Goal: Task Accomplishment & Management: Complete application form

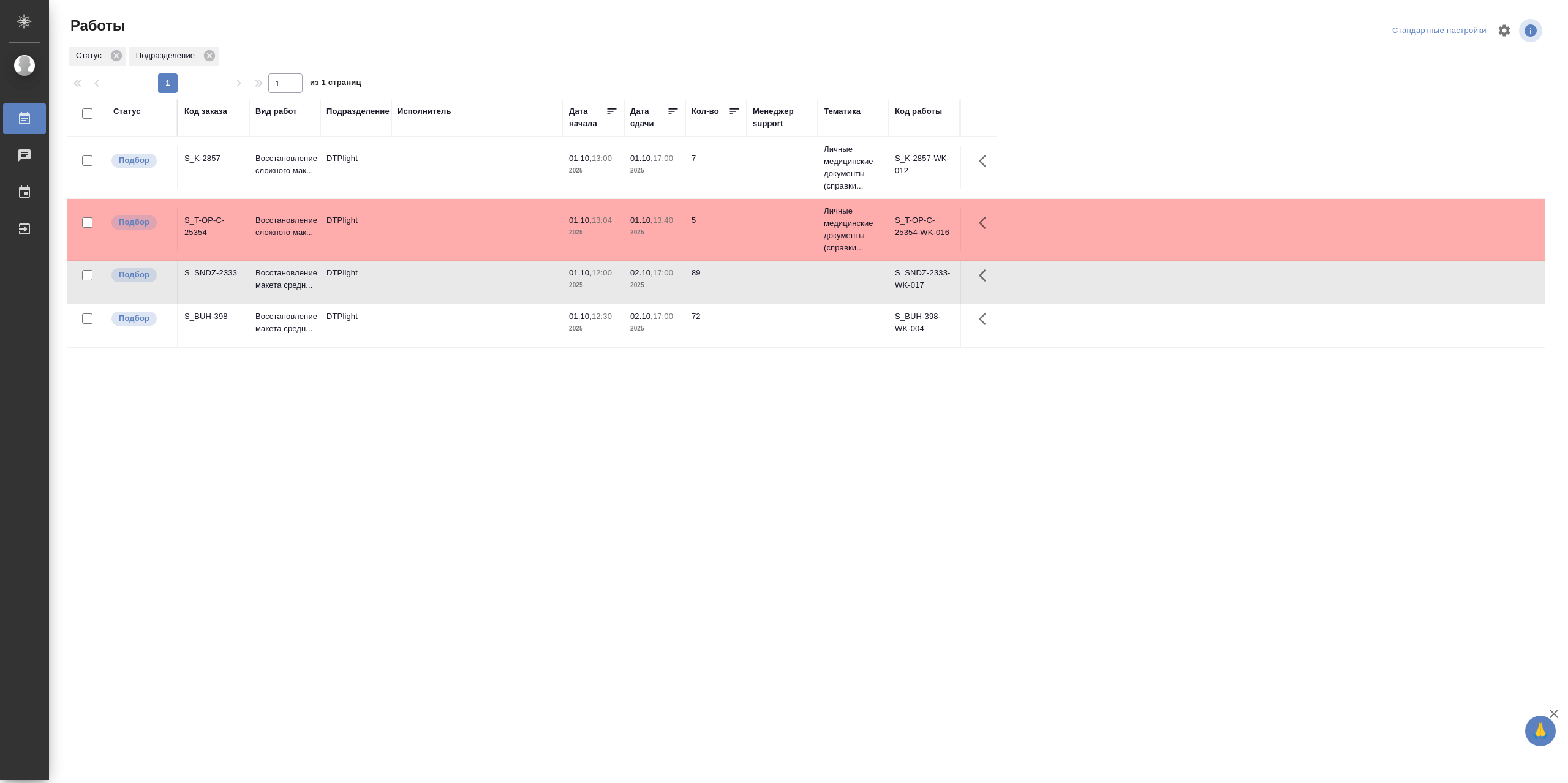
click at [450, 338] on td at bounding box center [477, 326] width 171 height 43
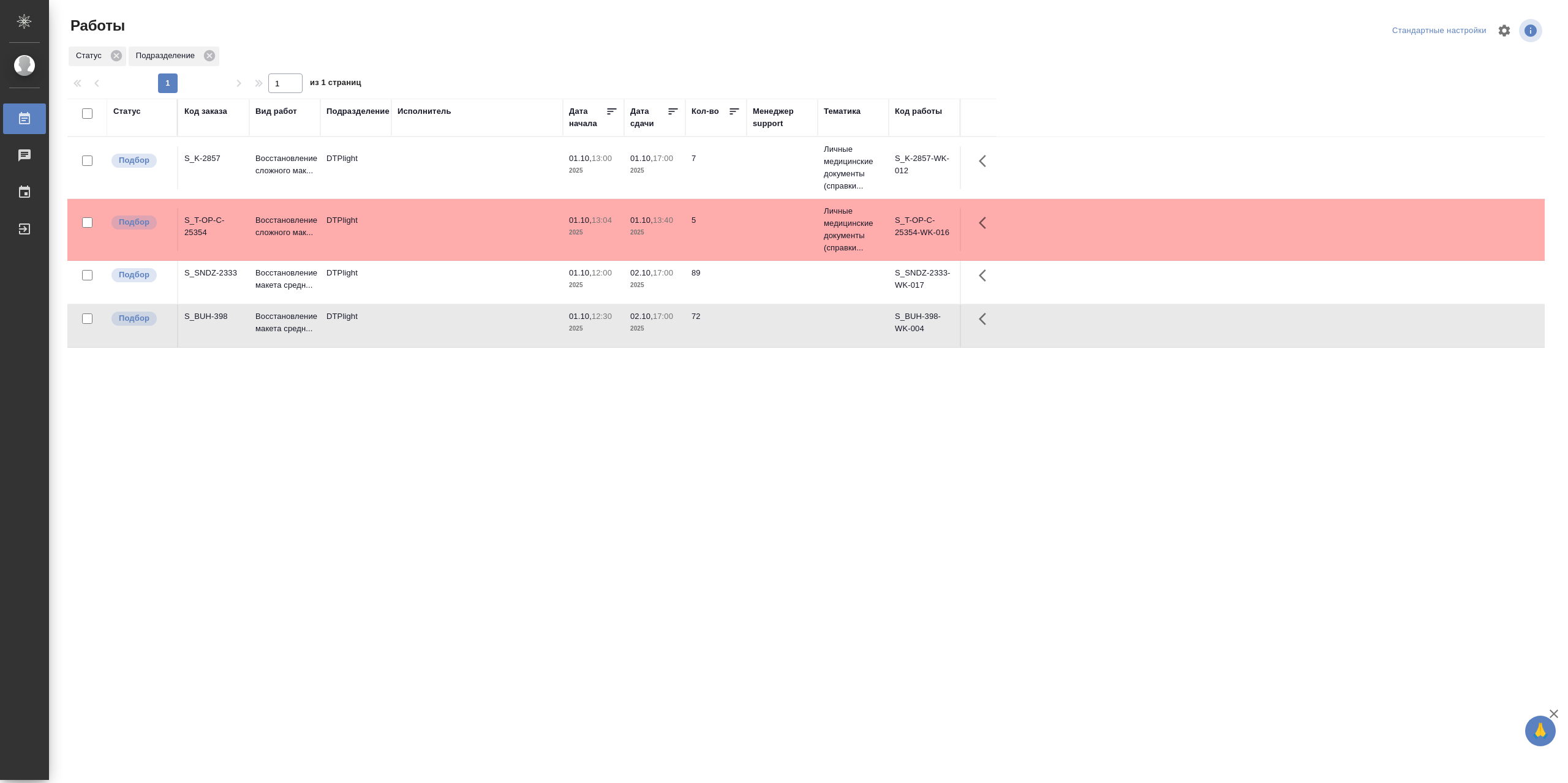
click at [450, 338] on td at bounding box center [477, 326] width 171 height 43
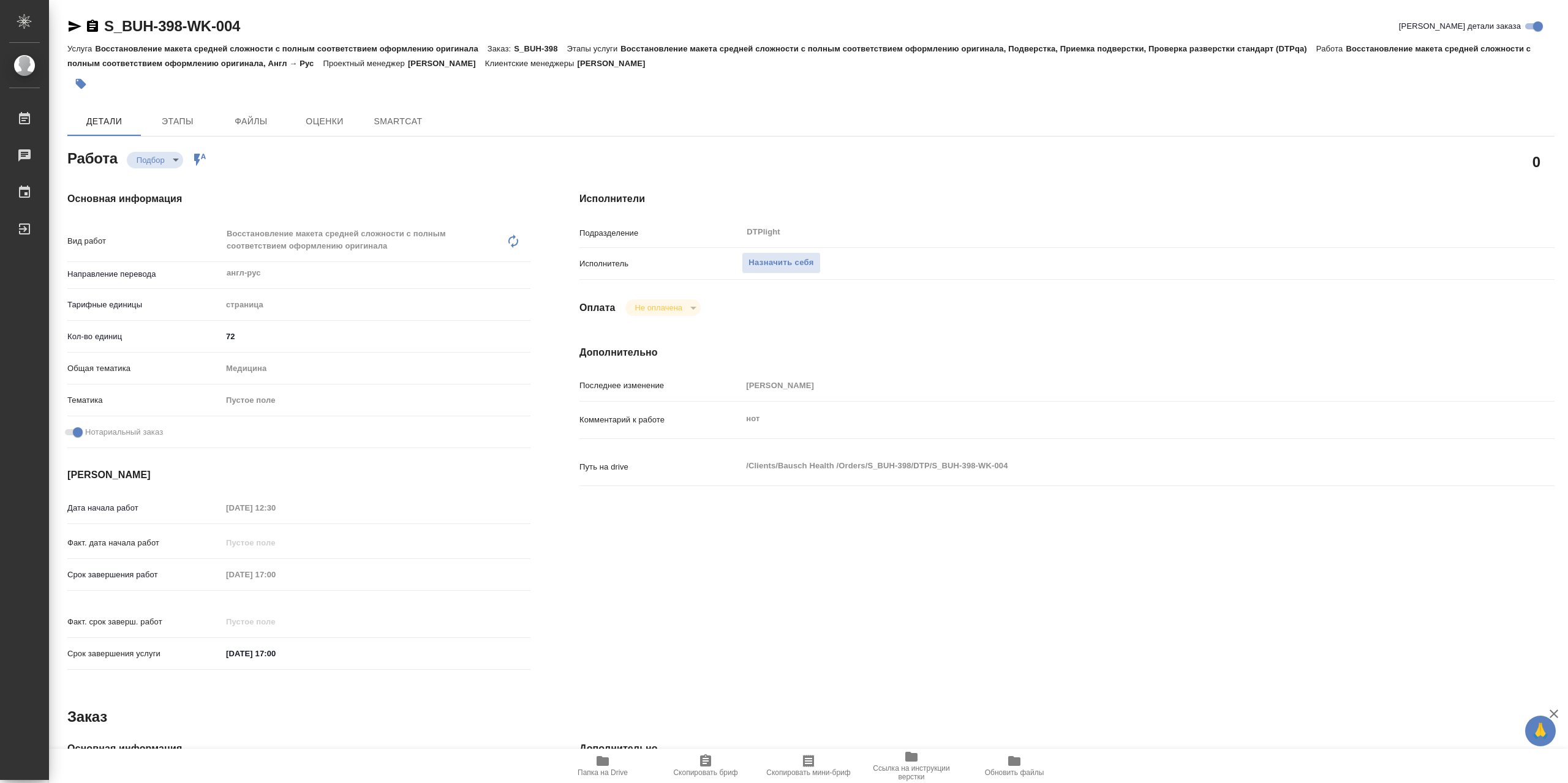
type textarea "x"
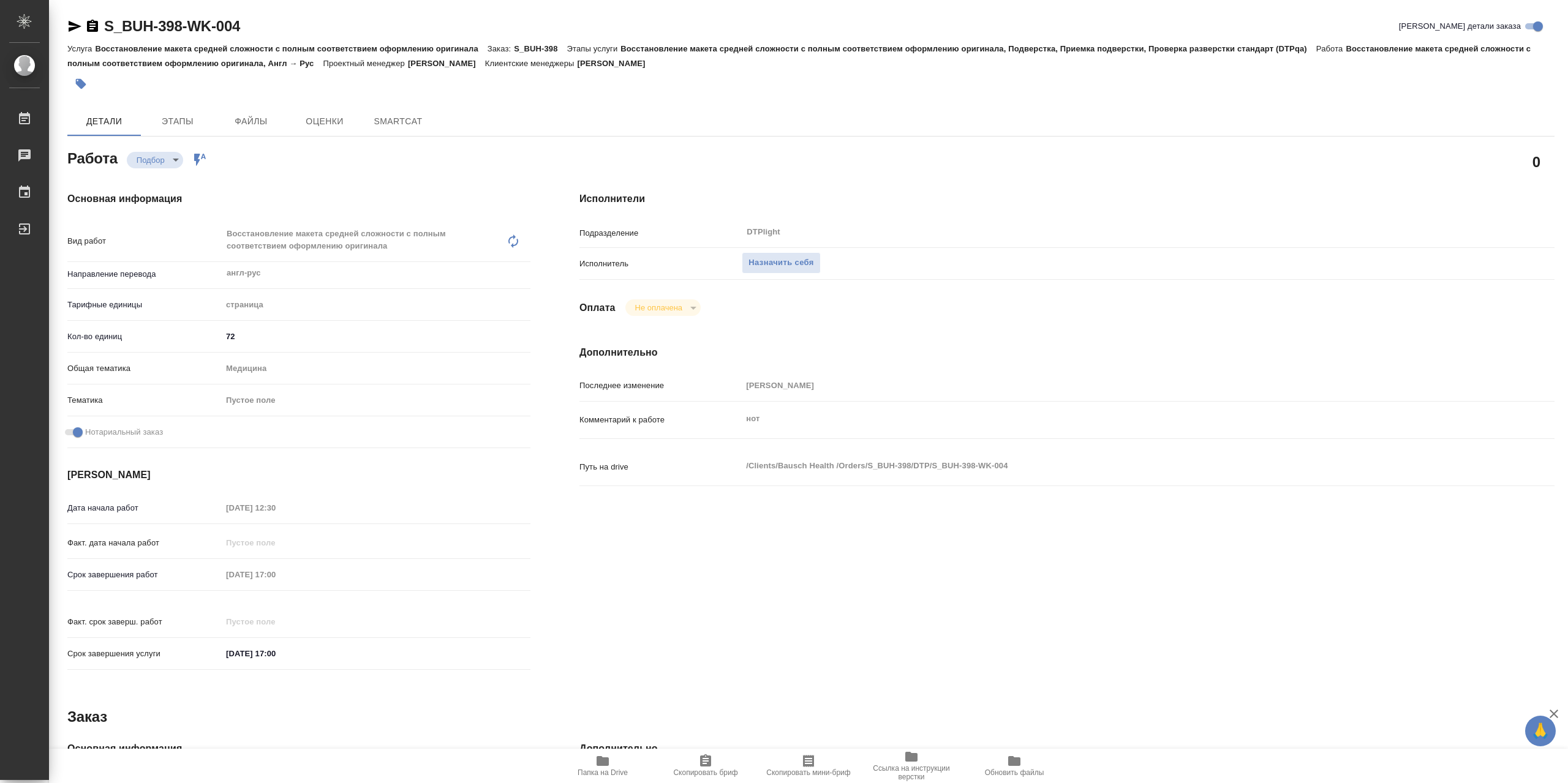
type textarea "x"
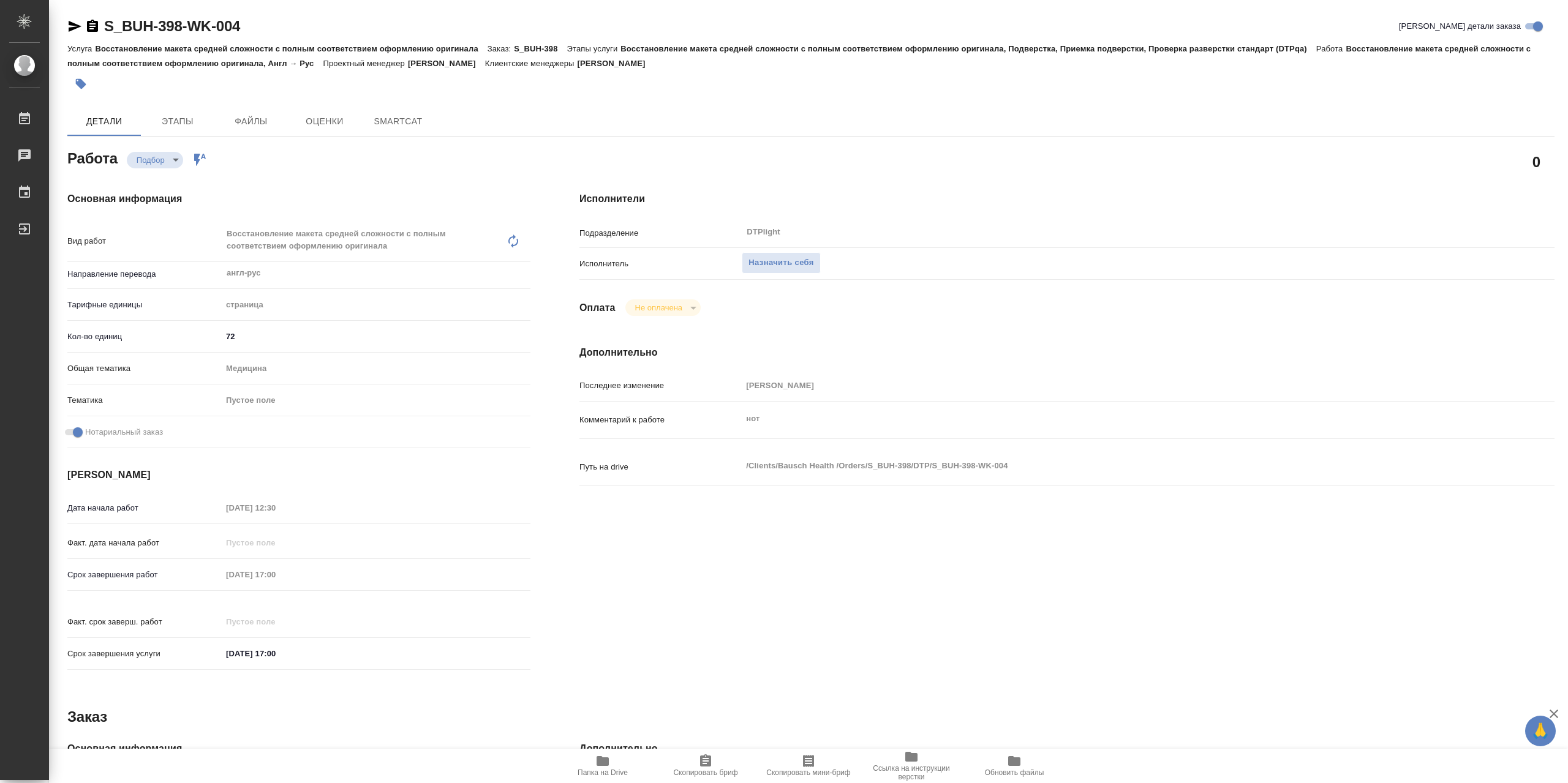
type textarea "x"
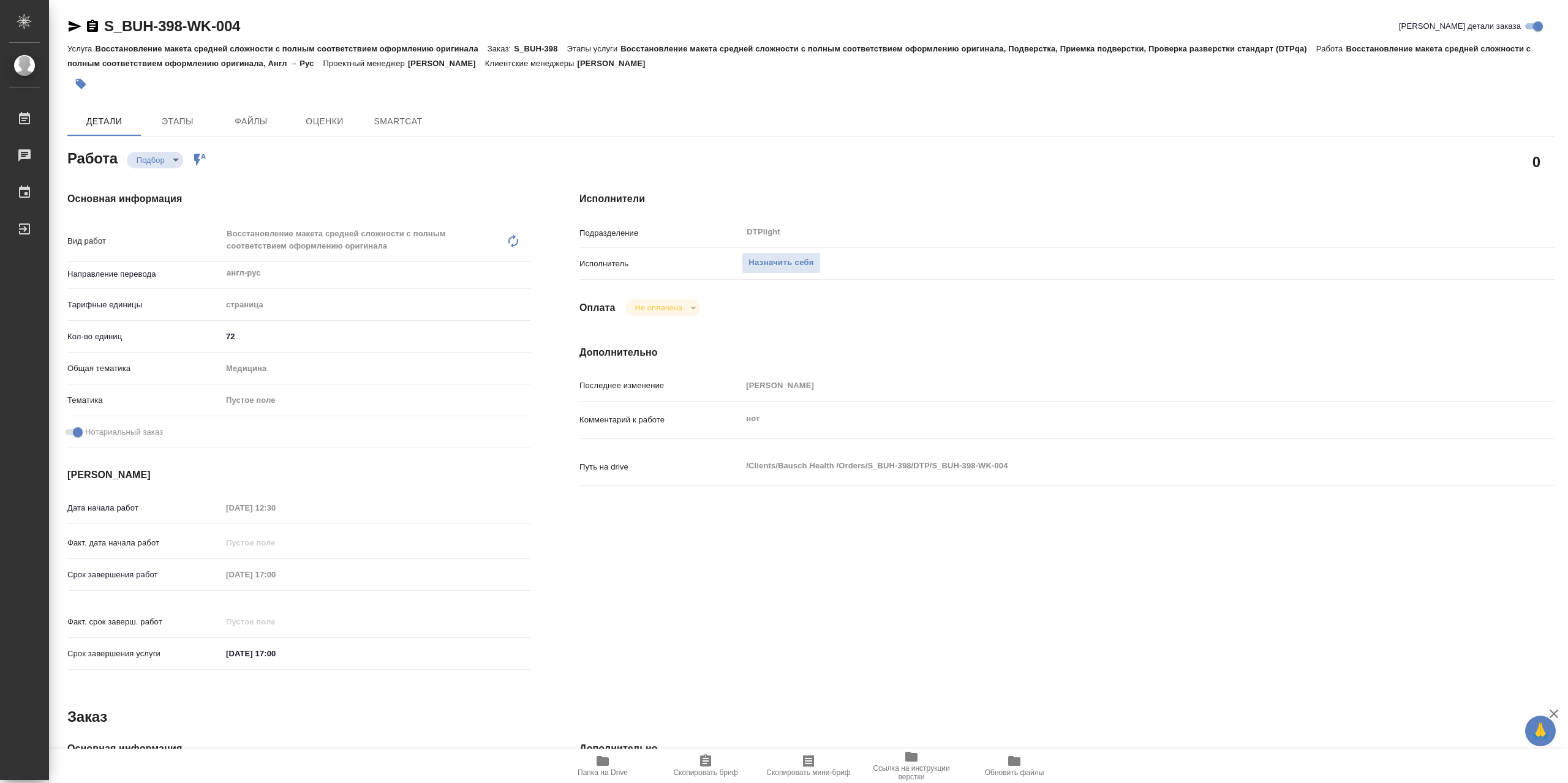
type textarea "x"
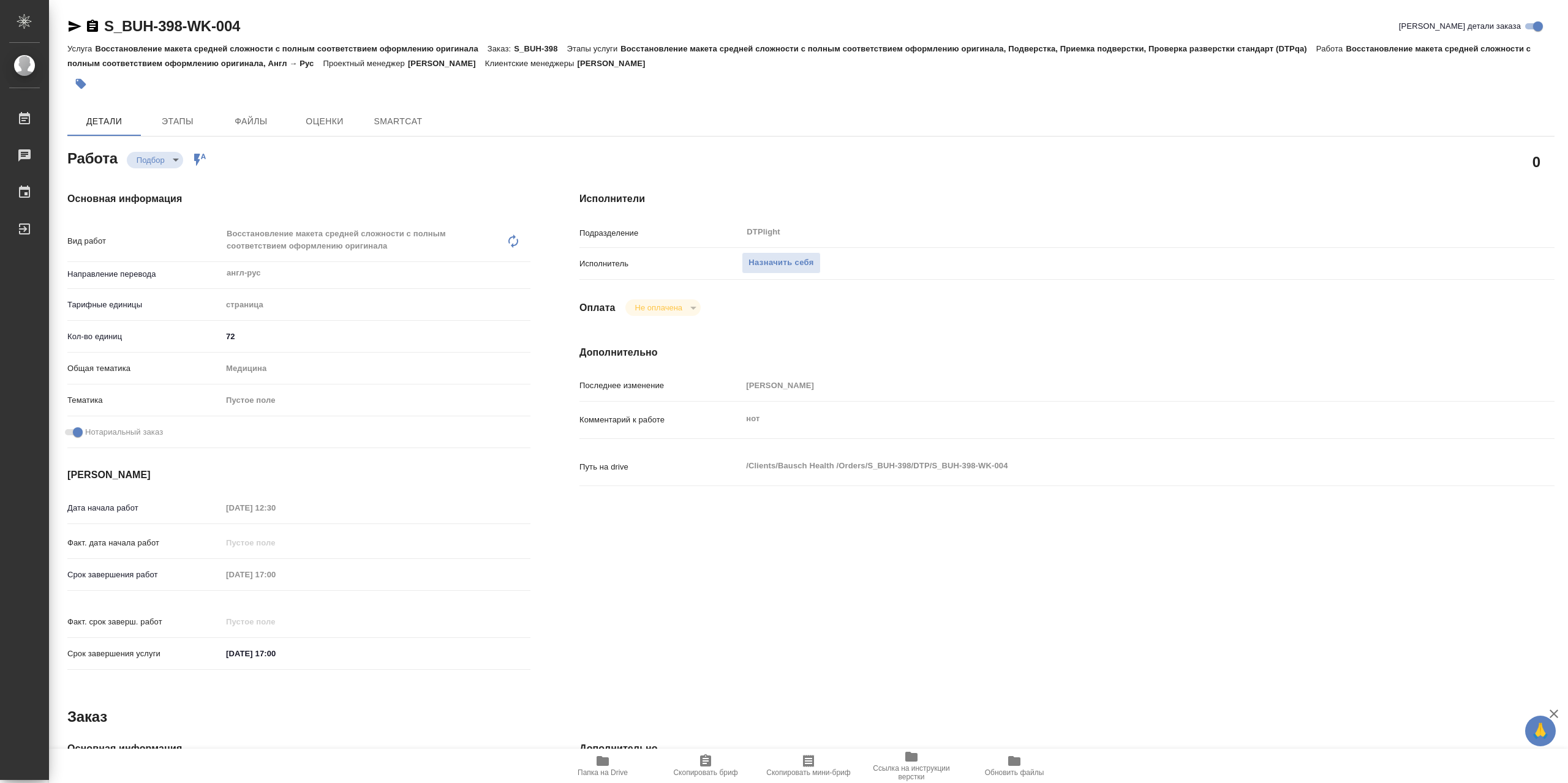
type textarea "x"
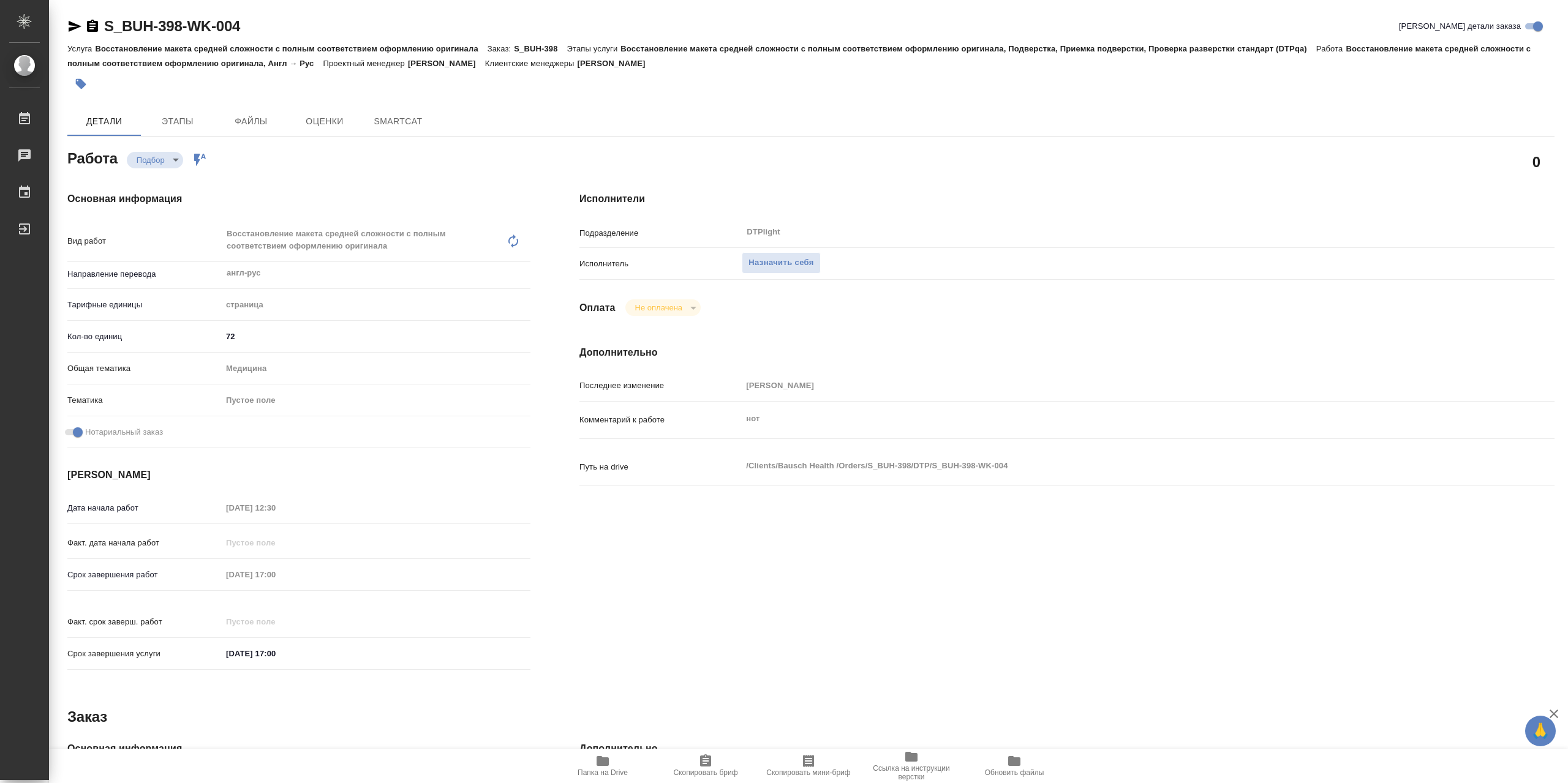
click at [616, 759] on span "Папка на Drive" at bounding box center [602, 765] width 88 height 23
type textarea "x"
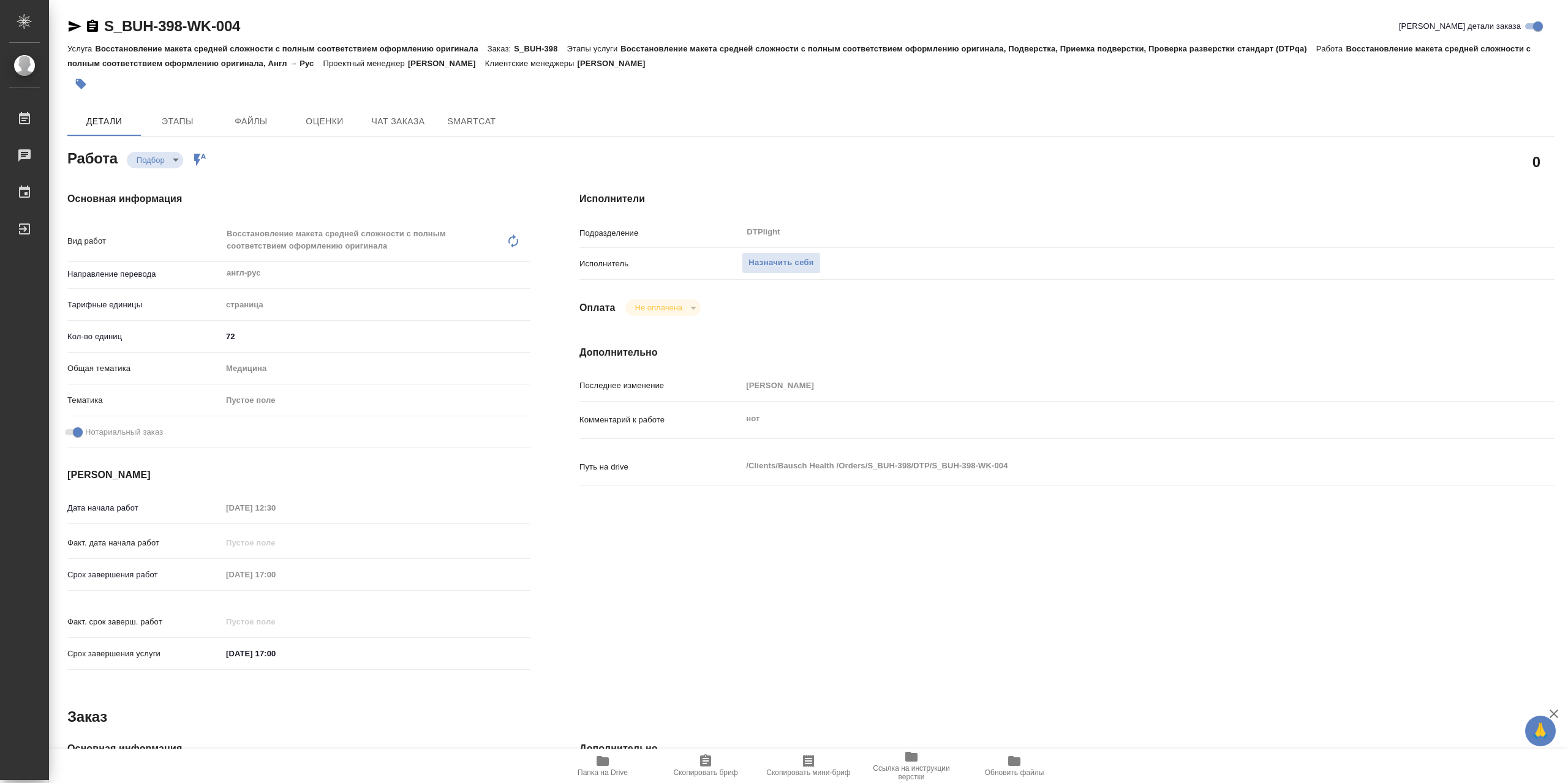
type textarea "x"
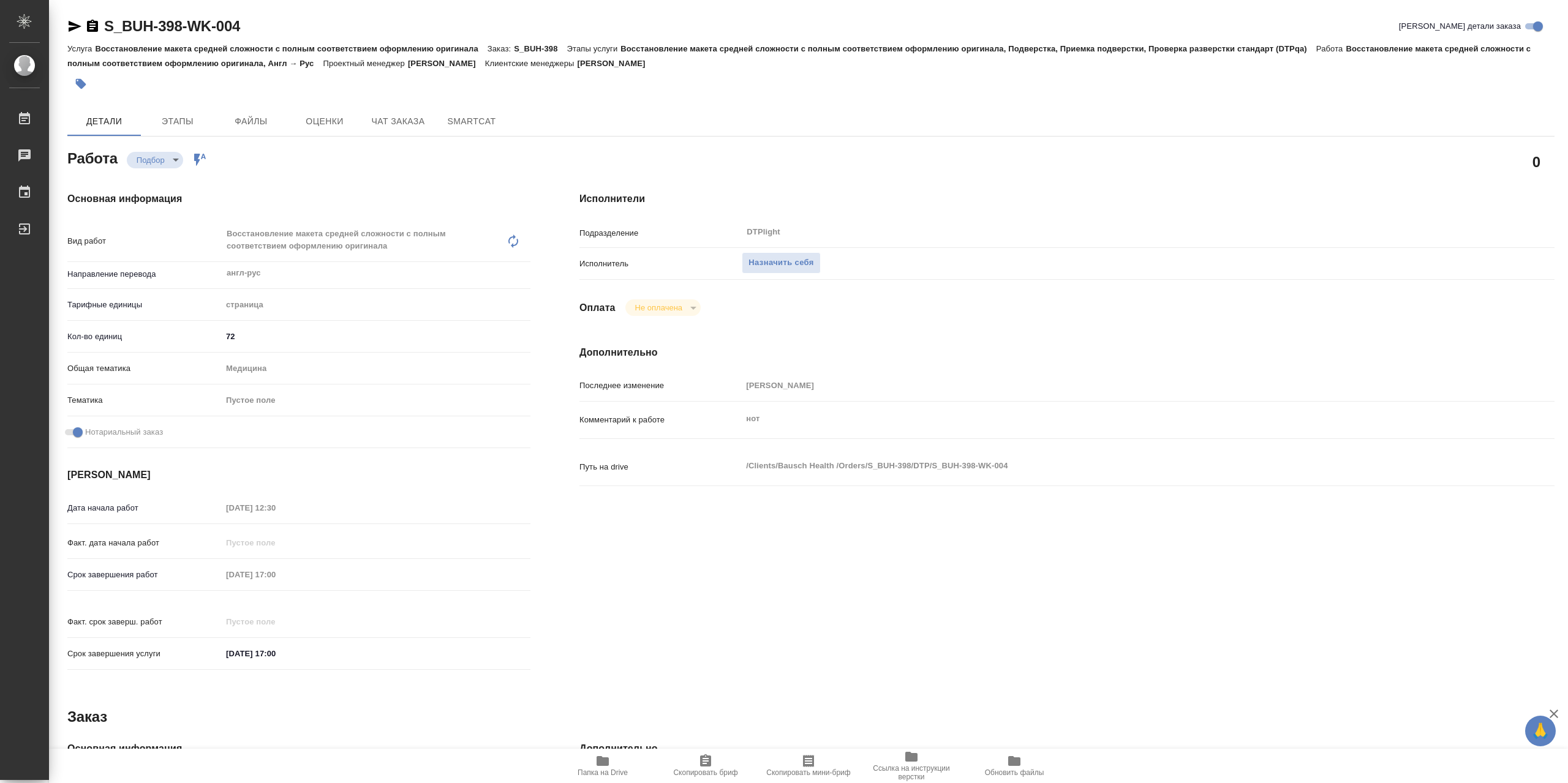
type textarea "x"
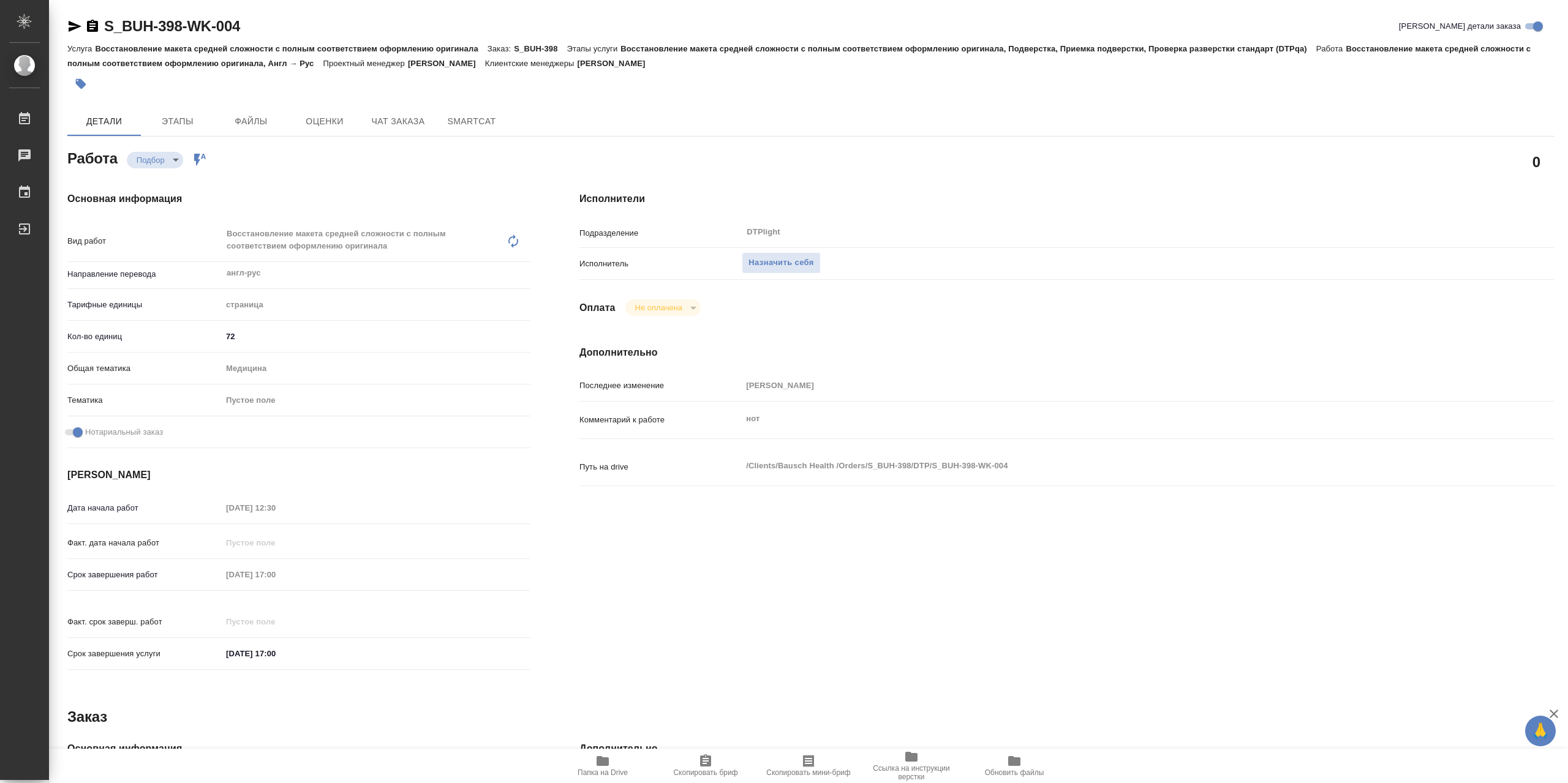
type textarea "x"
drag, startPoint x: 831, startPoint y: 267, endPoint x: 894, endPoint y: 200, distance: 92.0
click at [820, 267] on button "Назначить себя" at bounding box center [780, 263] width 79 height 21
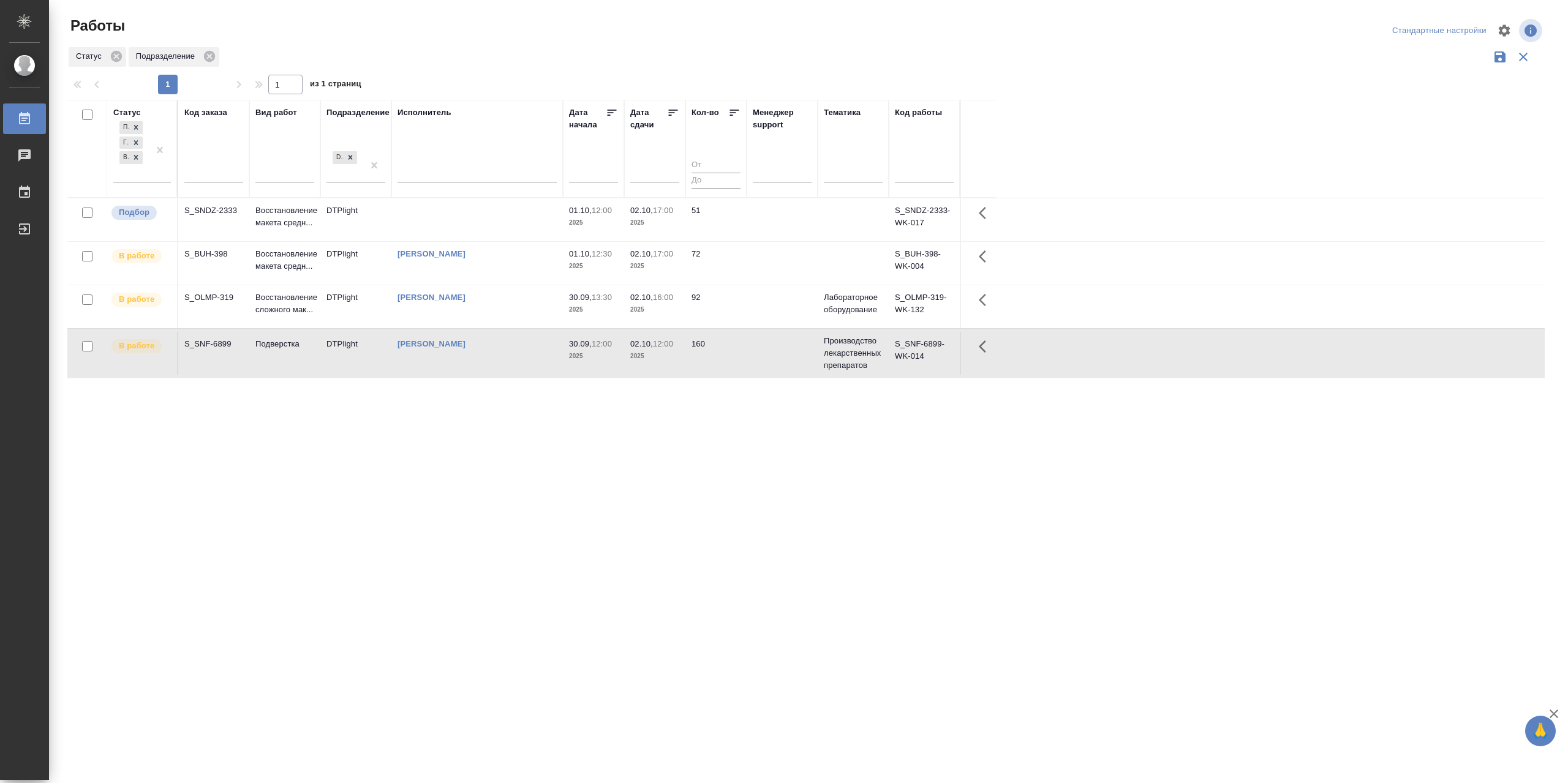
click at [482, 375] on td "[PERSON_NAME]" at bounding box center [477, 354] width 171 height 43
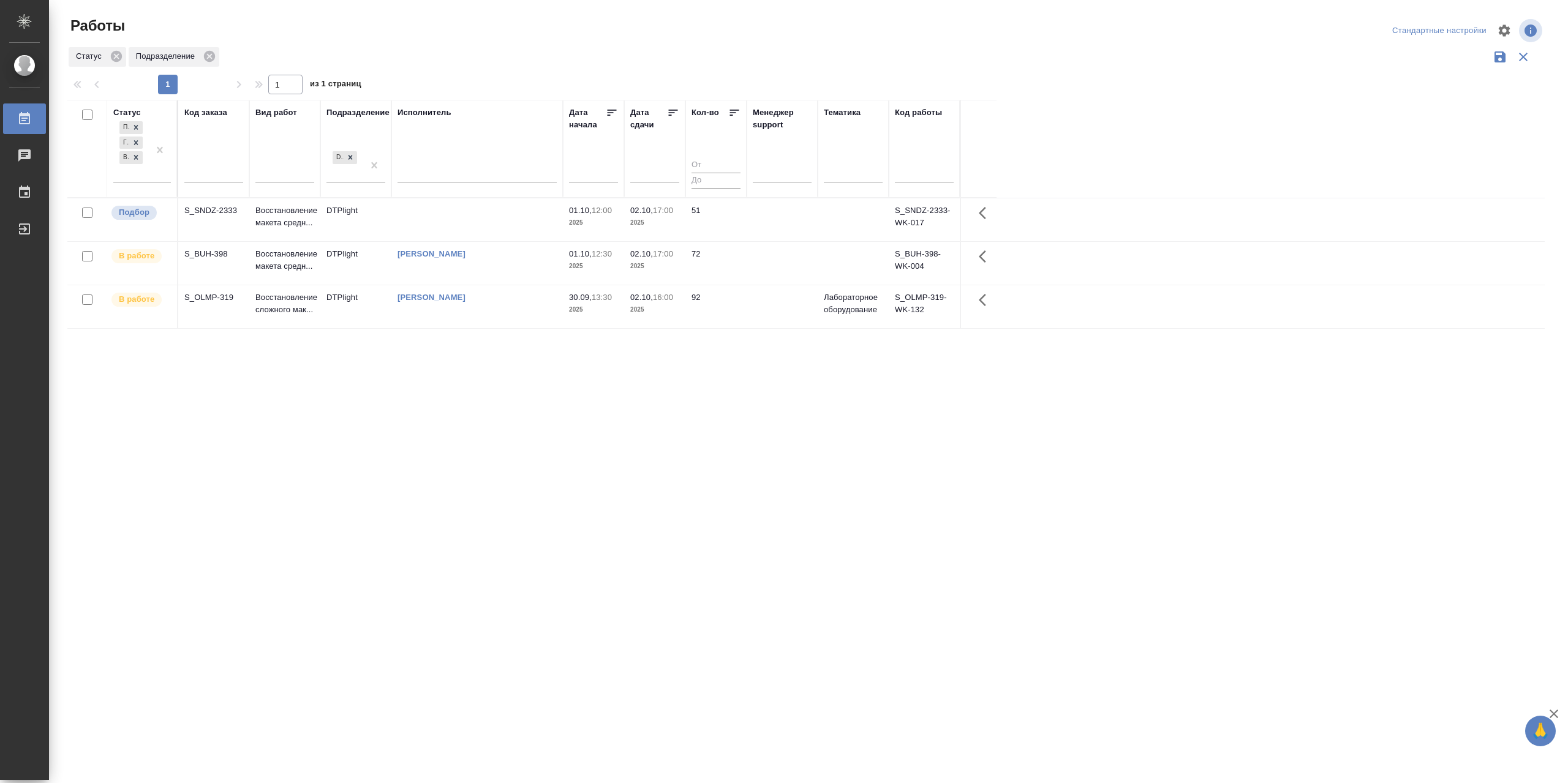
click at [489, 280] on td "[PERSON_NAME]" at bounding box center [477, 263] width 171 height 43
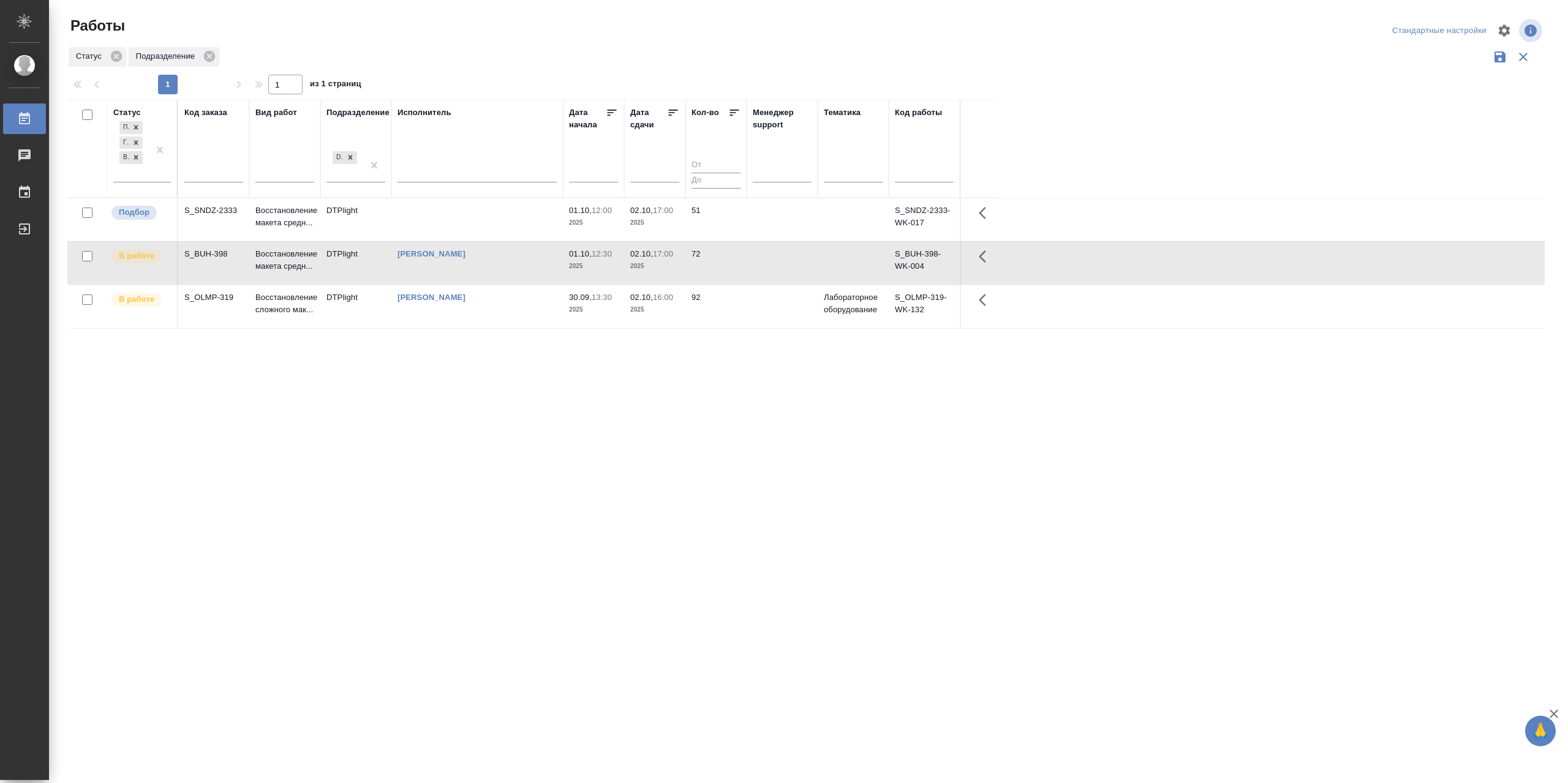
click at [489, 280] on td "[PERSON_NAME]" at bounding box center [477, 263] width 171 height 43
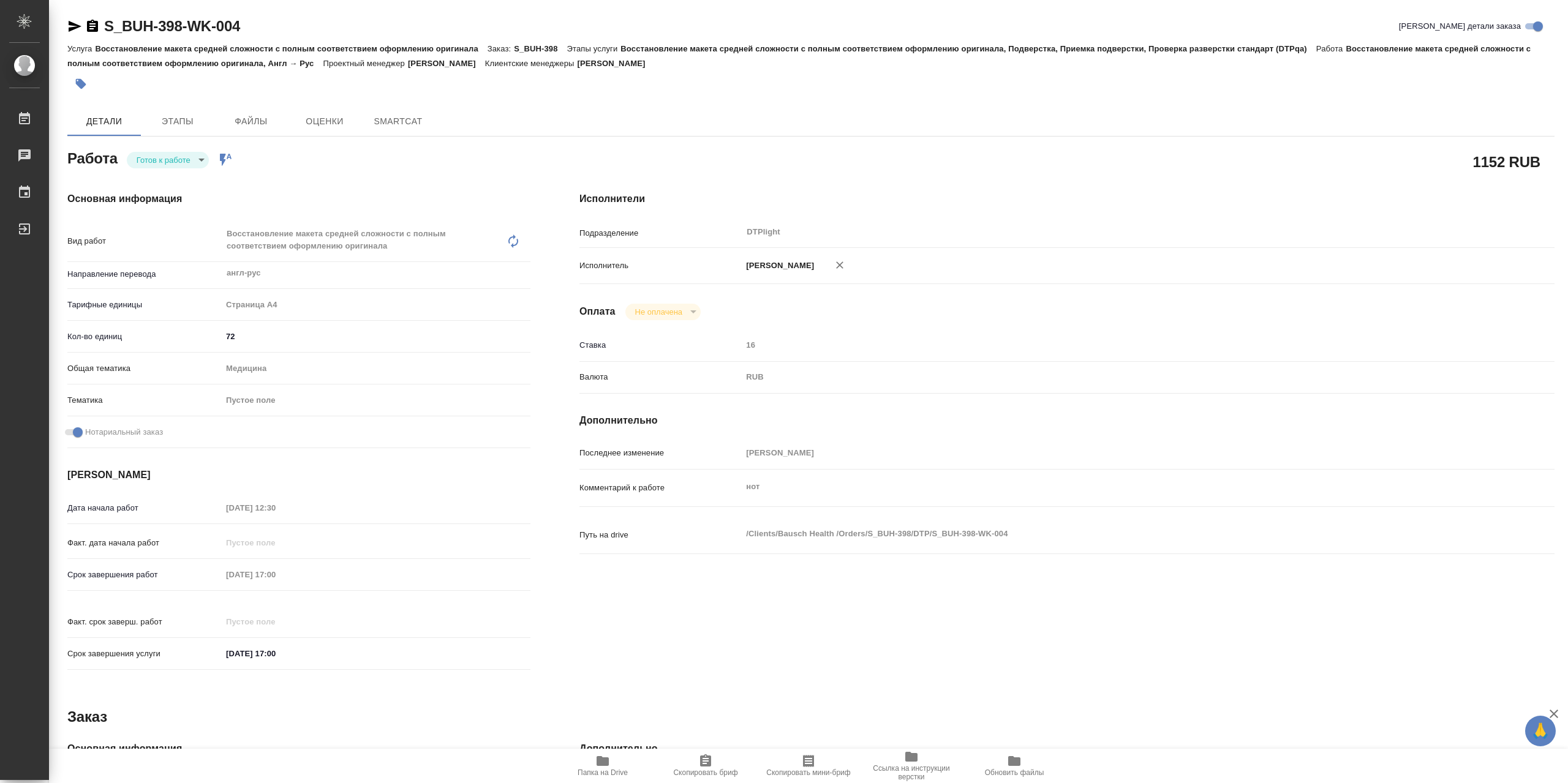
type textarea "x"
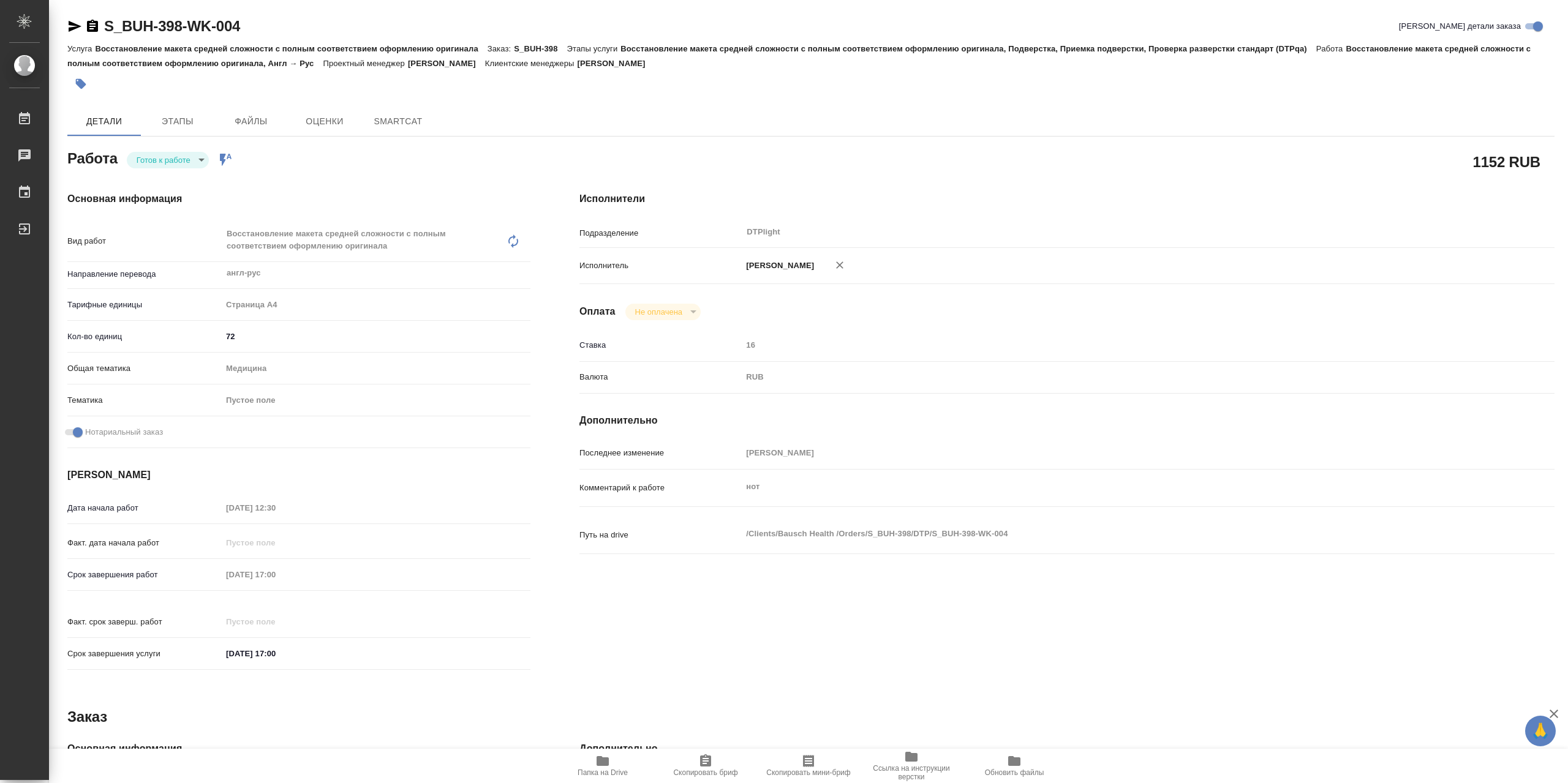
type textarea "x"
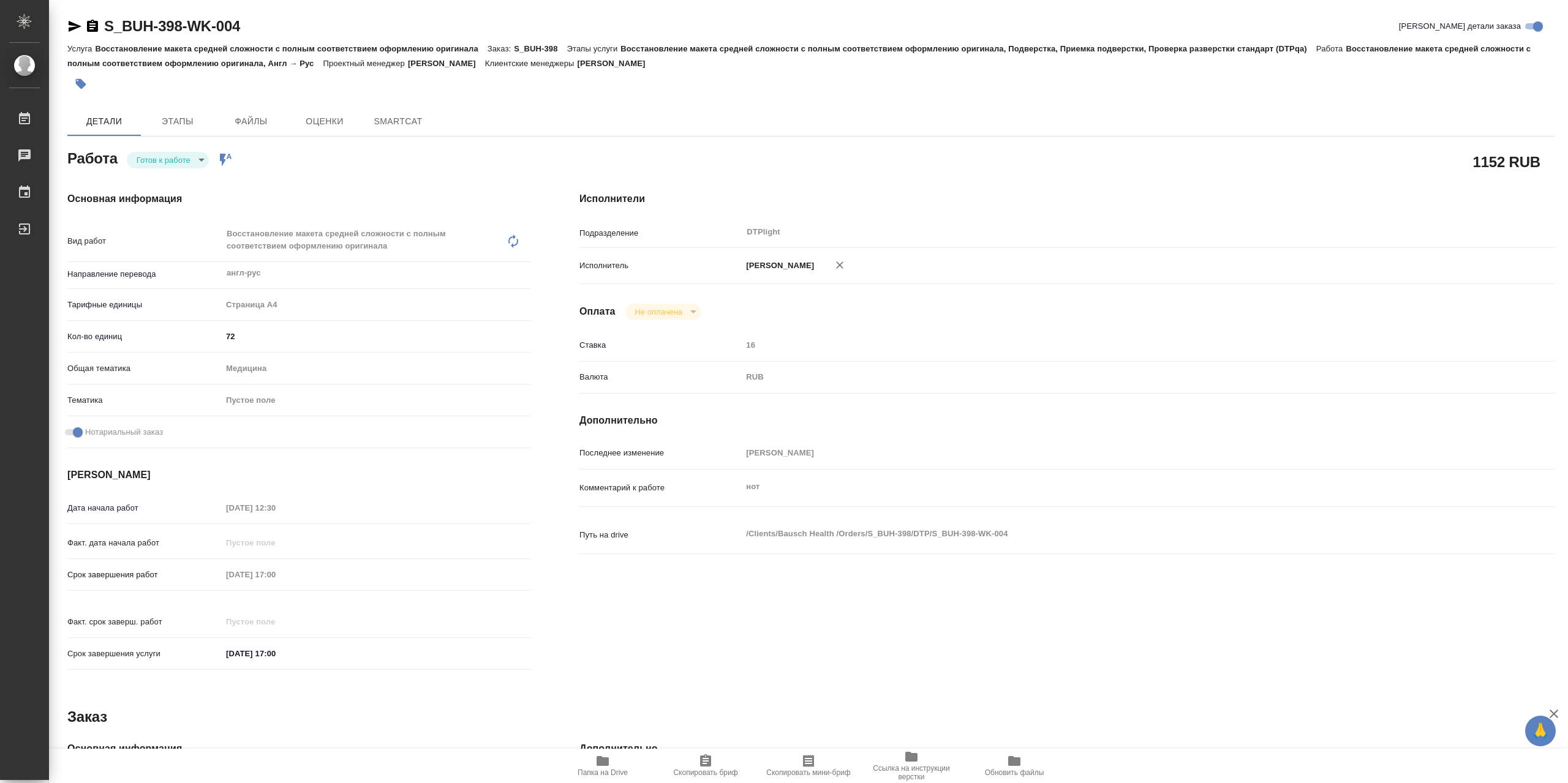
type textarea "x"
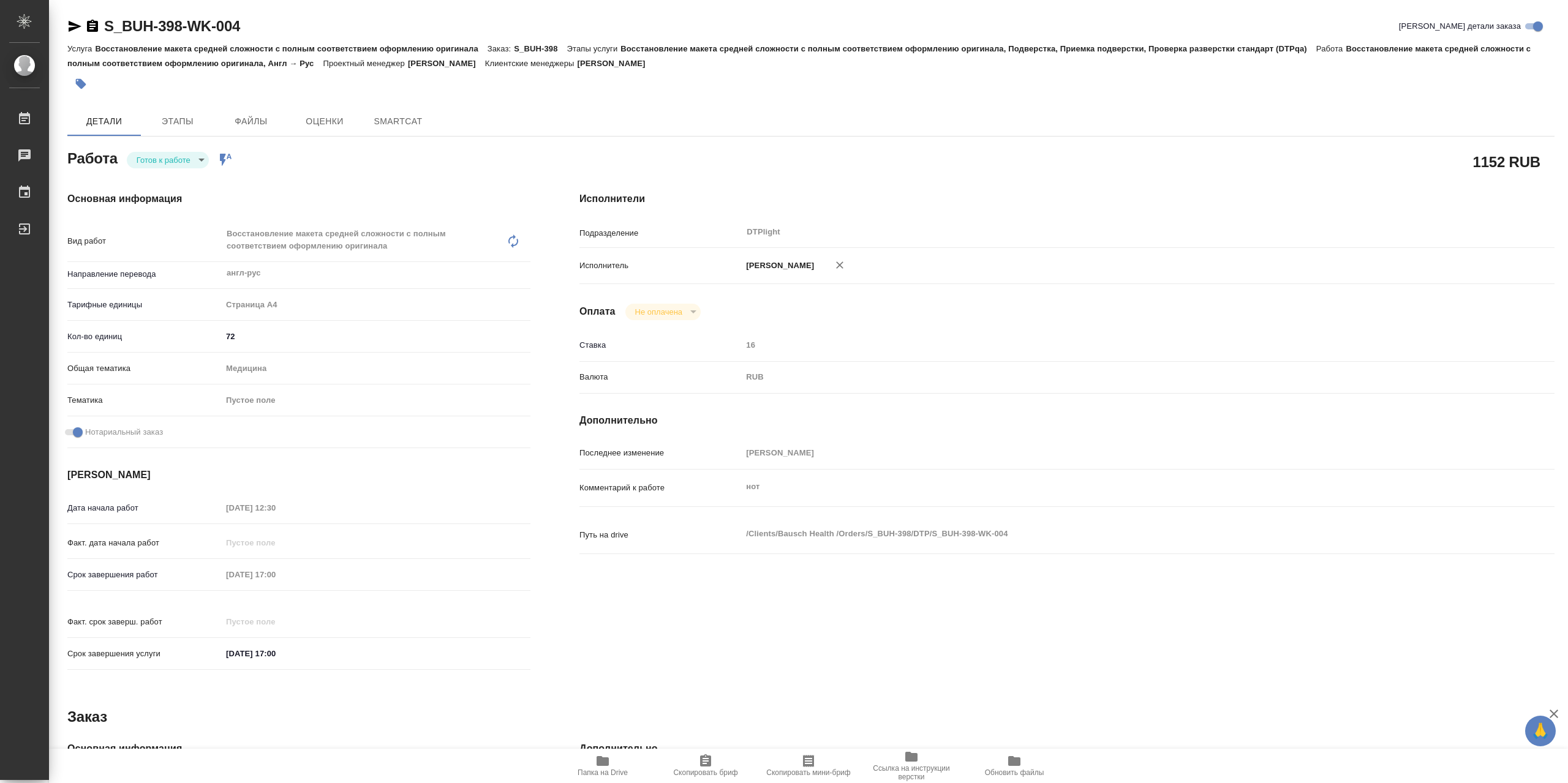
type textarea "x"
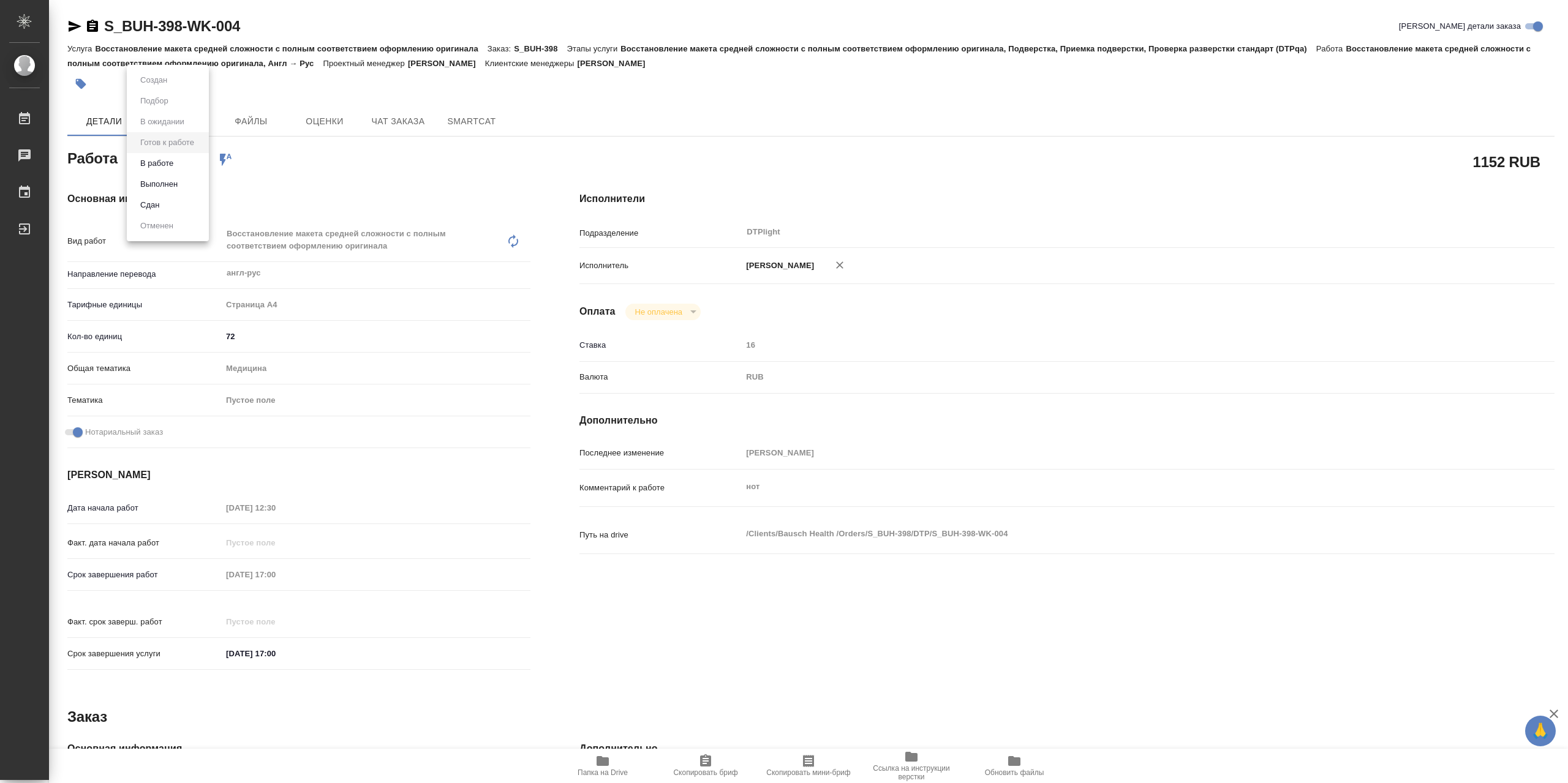
click at [193, 167] on body "🙏 .cls-1 fill:#fff; AWATERA Сархатов Руслан Работы Чаты График Выйти S_BUH-398-…" at bounding box center [784, 392] width 1568 height 783
click at [194, 166] on li "В работе" at bounding box center [168, 163] width 82 height 20
type textarea "x"
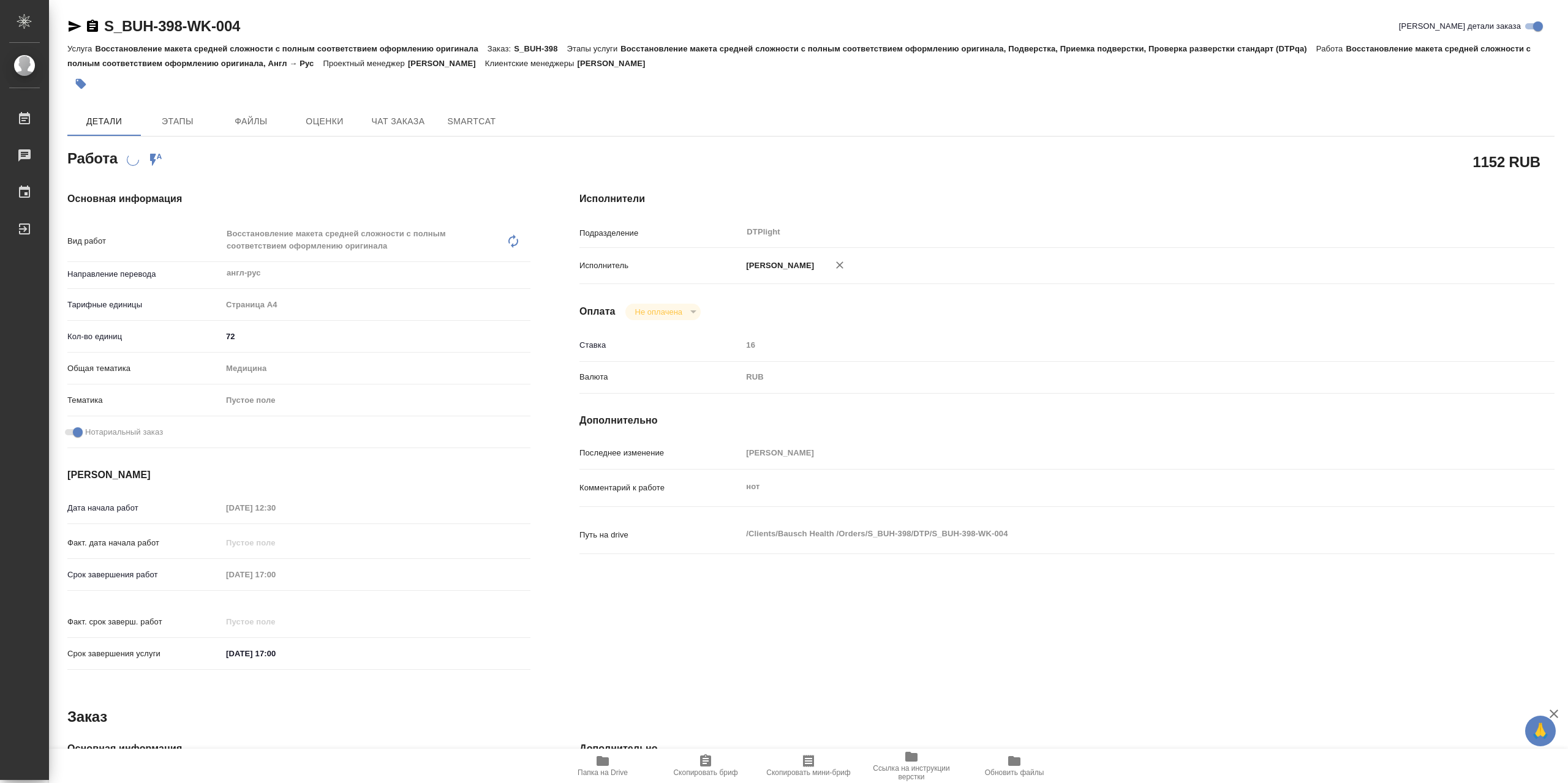
type textarea "x"
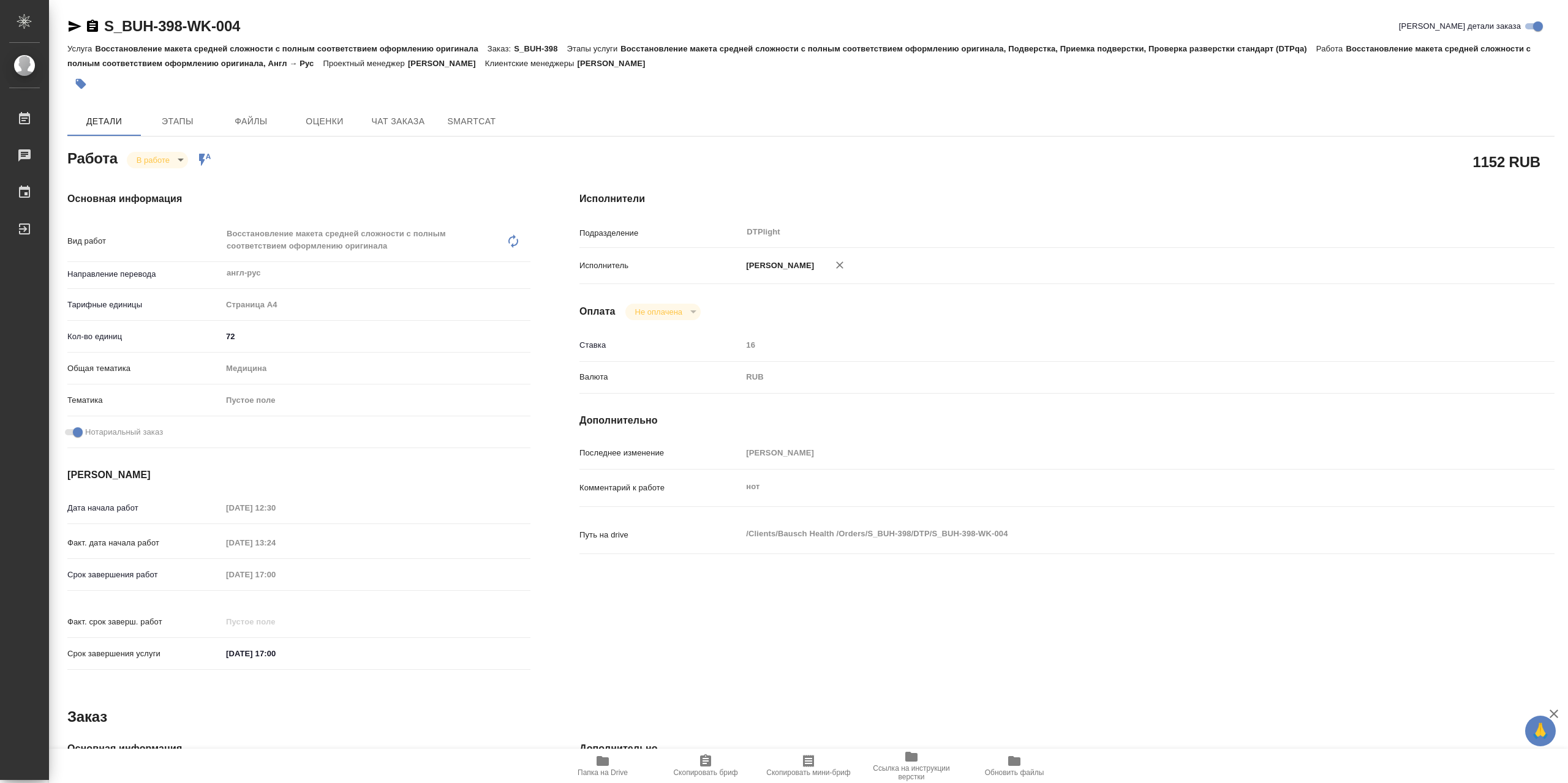
type textarea "x"
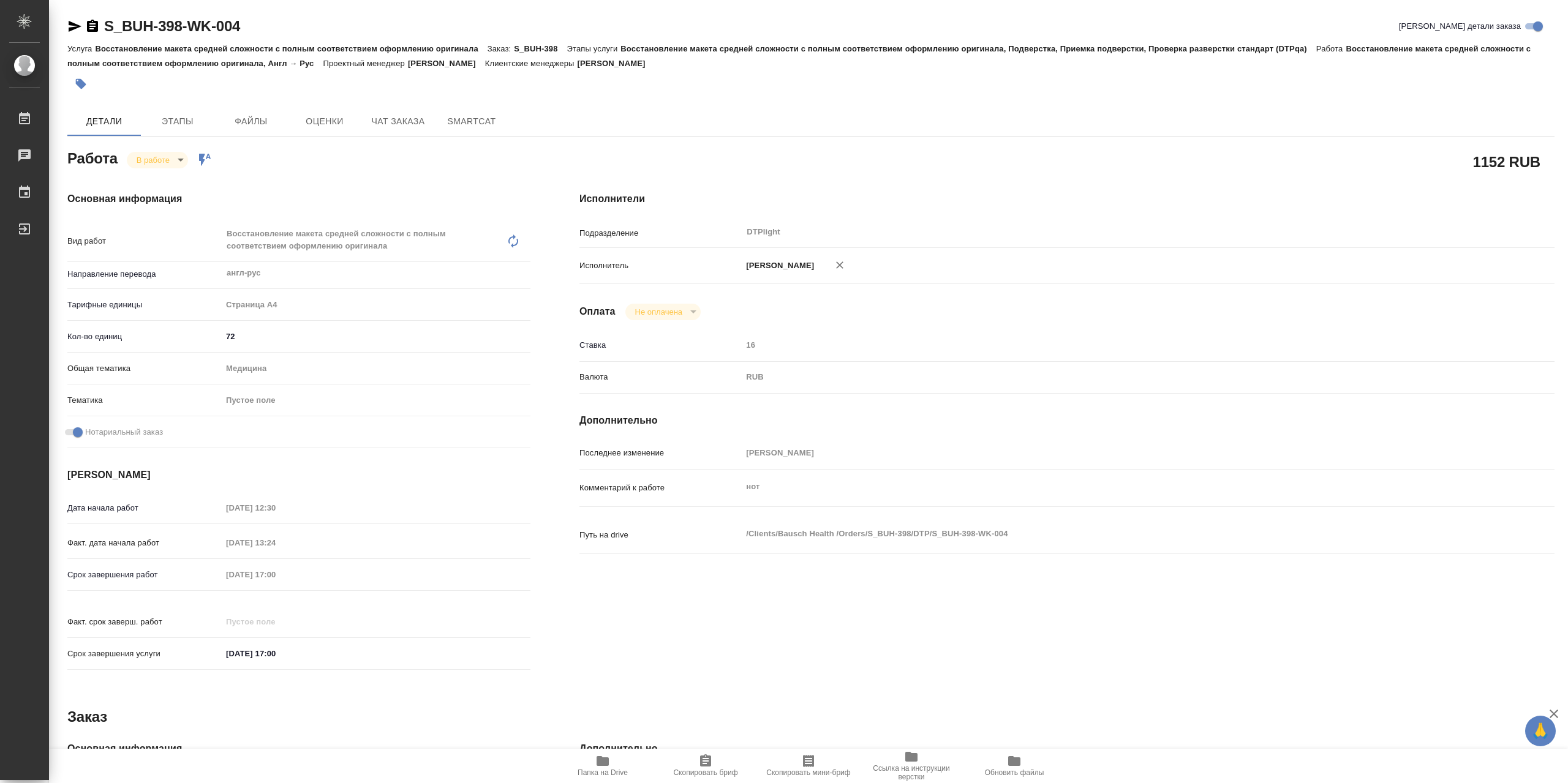
type textarea "x"
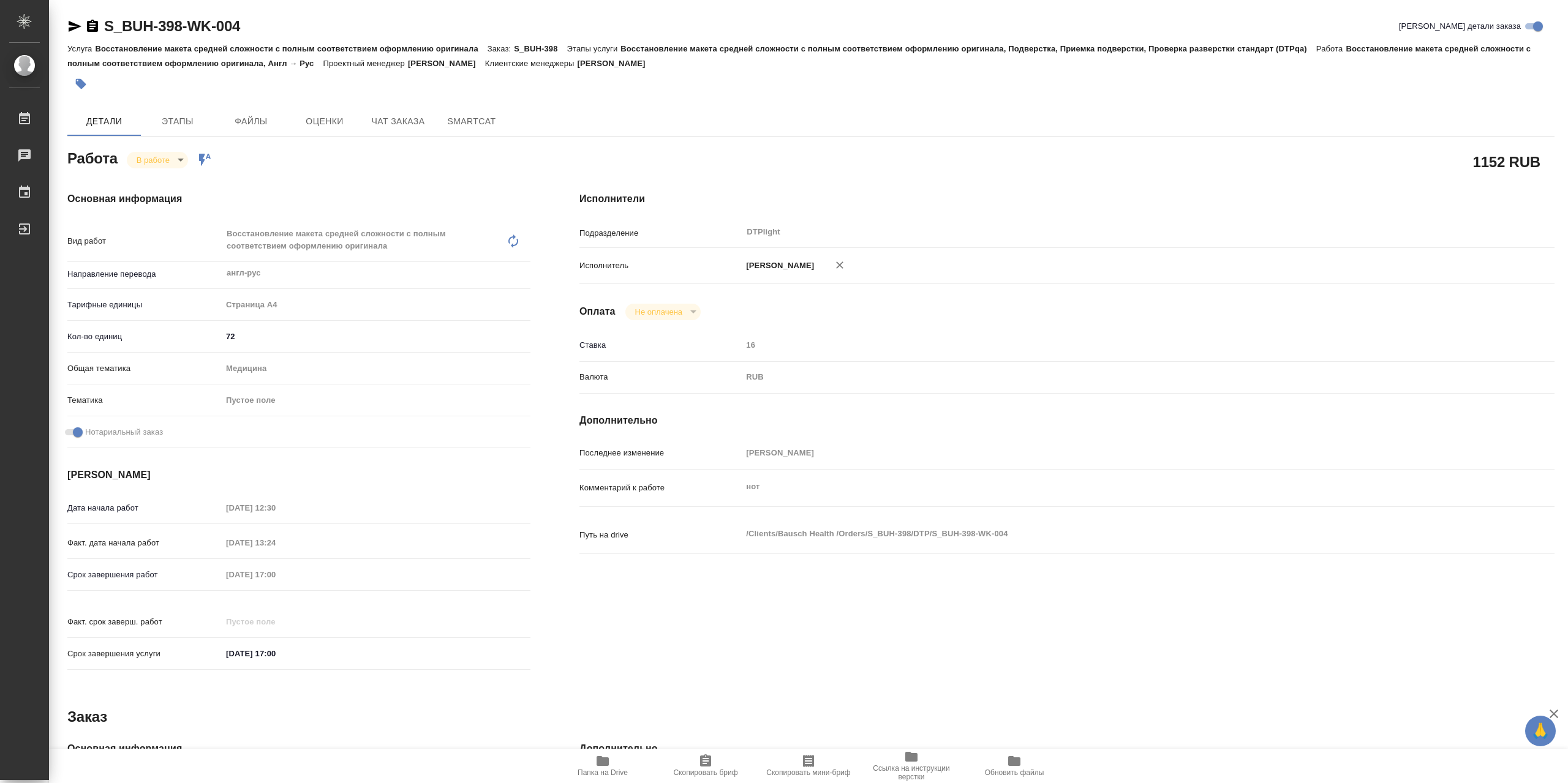
type textarea "x"
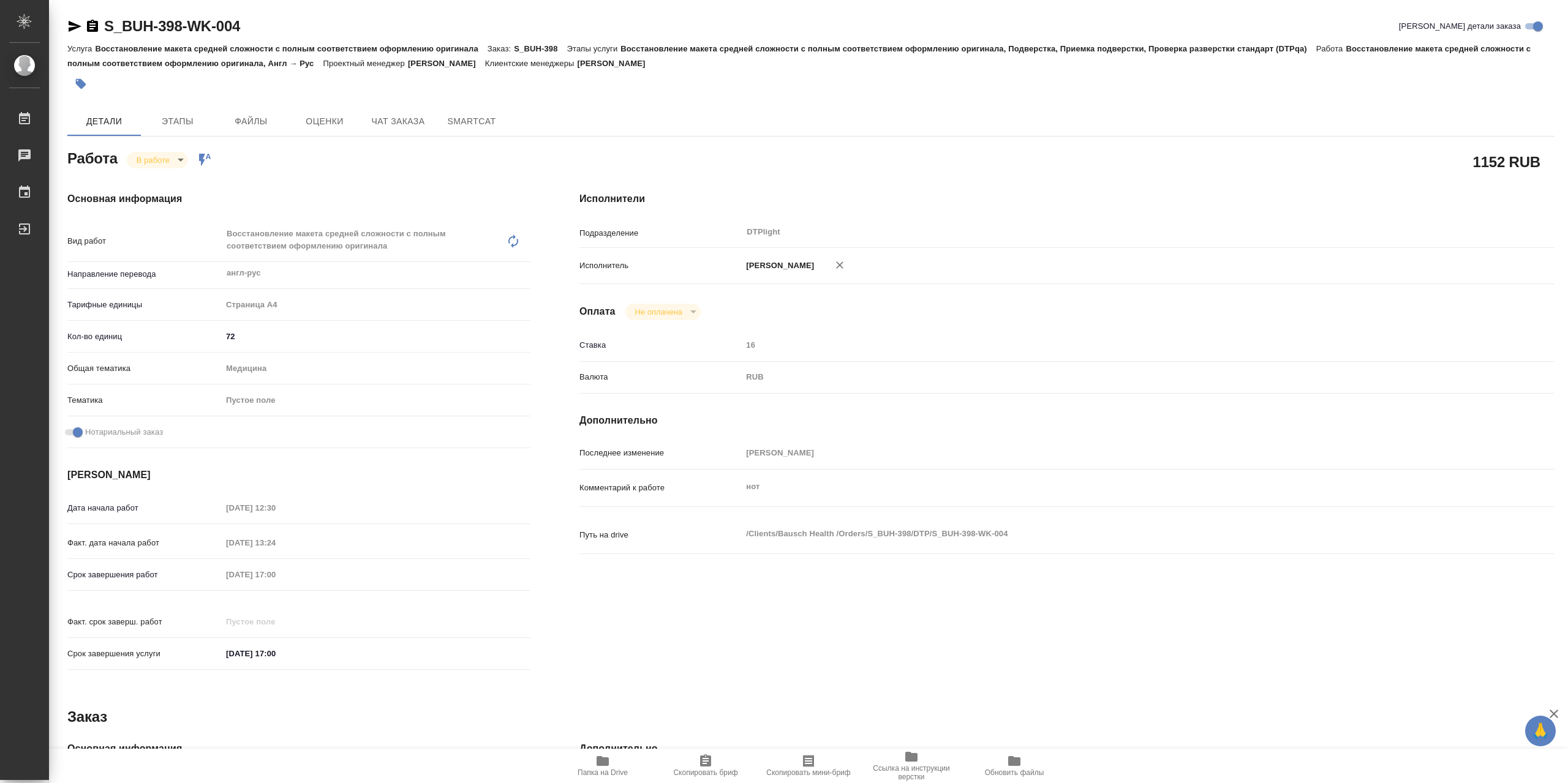
type textarea "x"
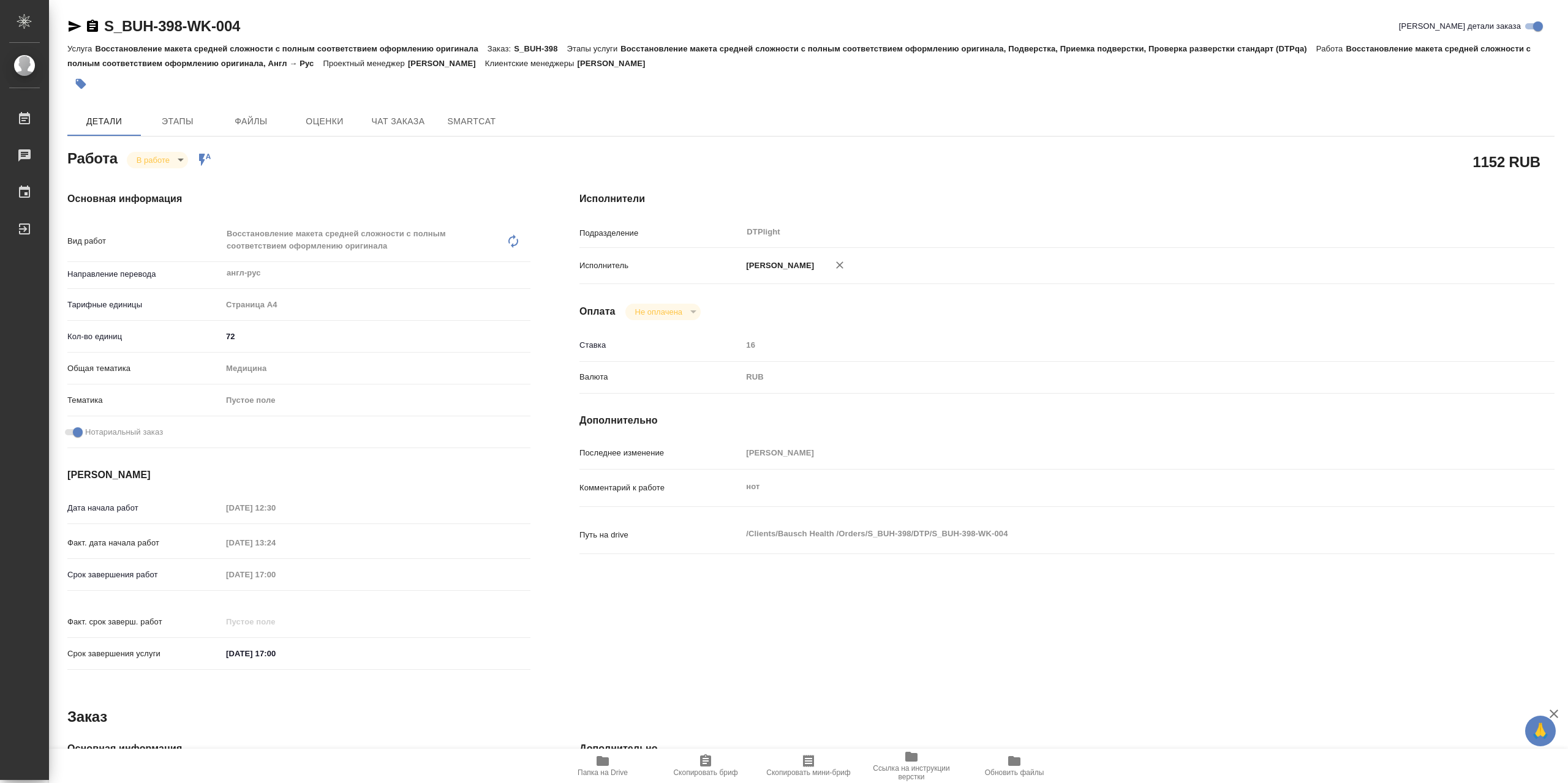
type textarea "x"
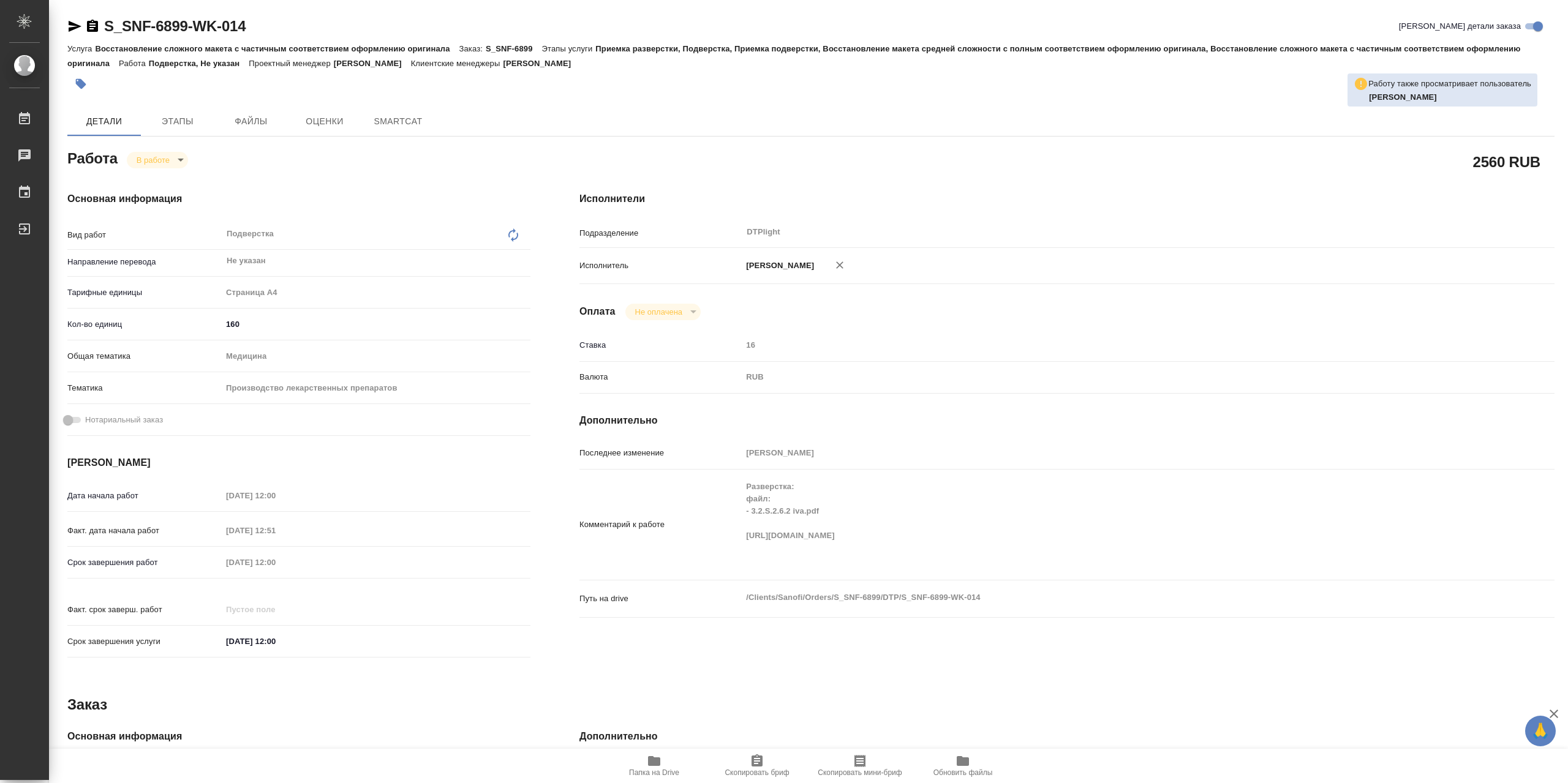
type textarea "x"
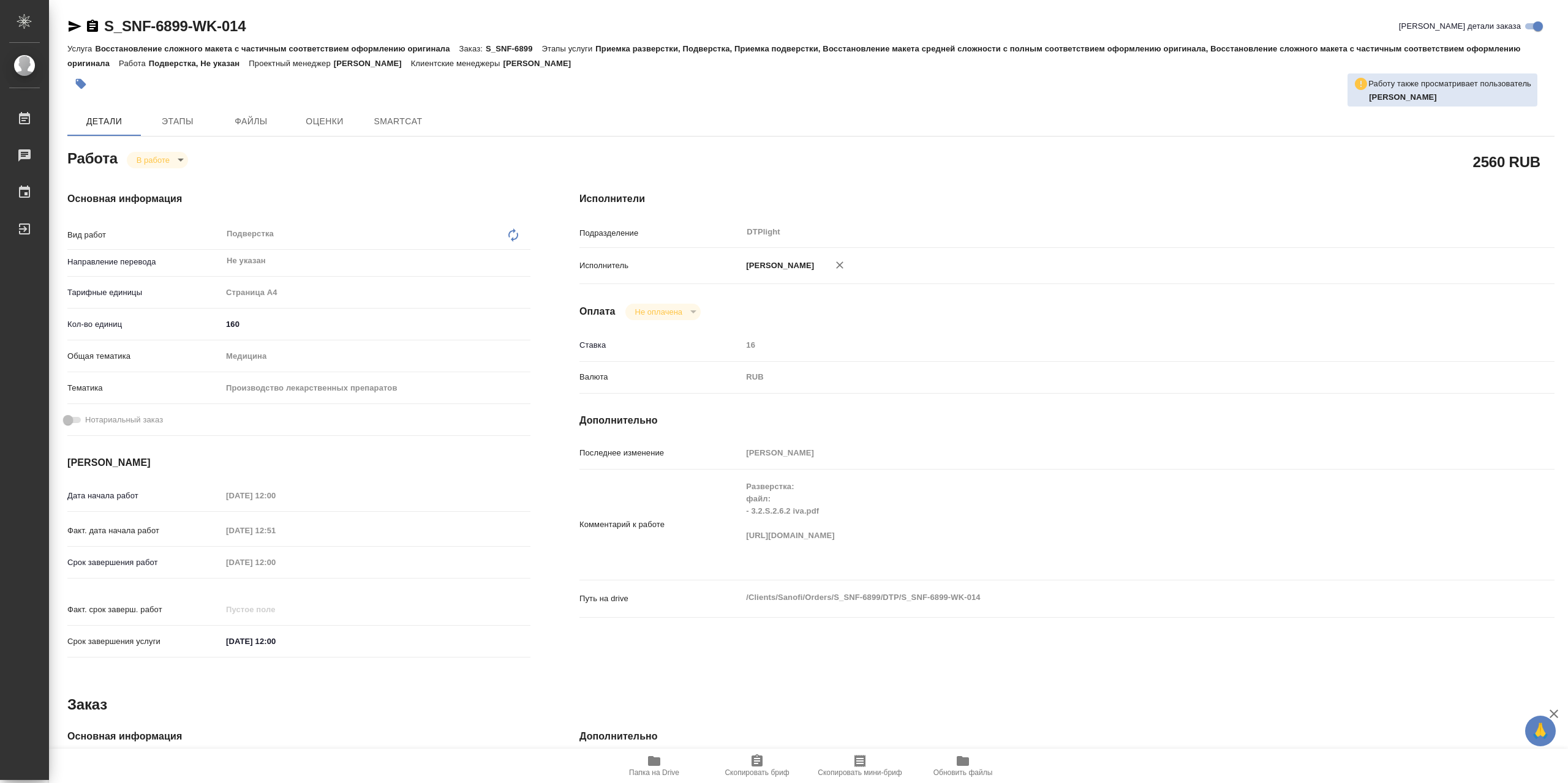
type textarea "x"
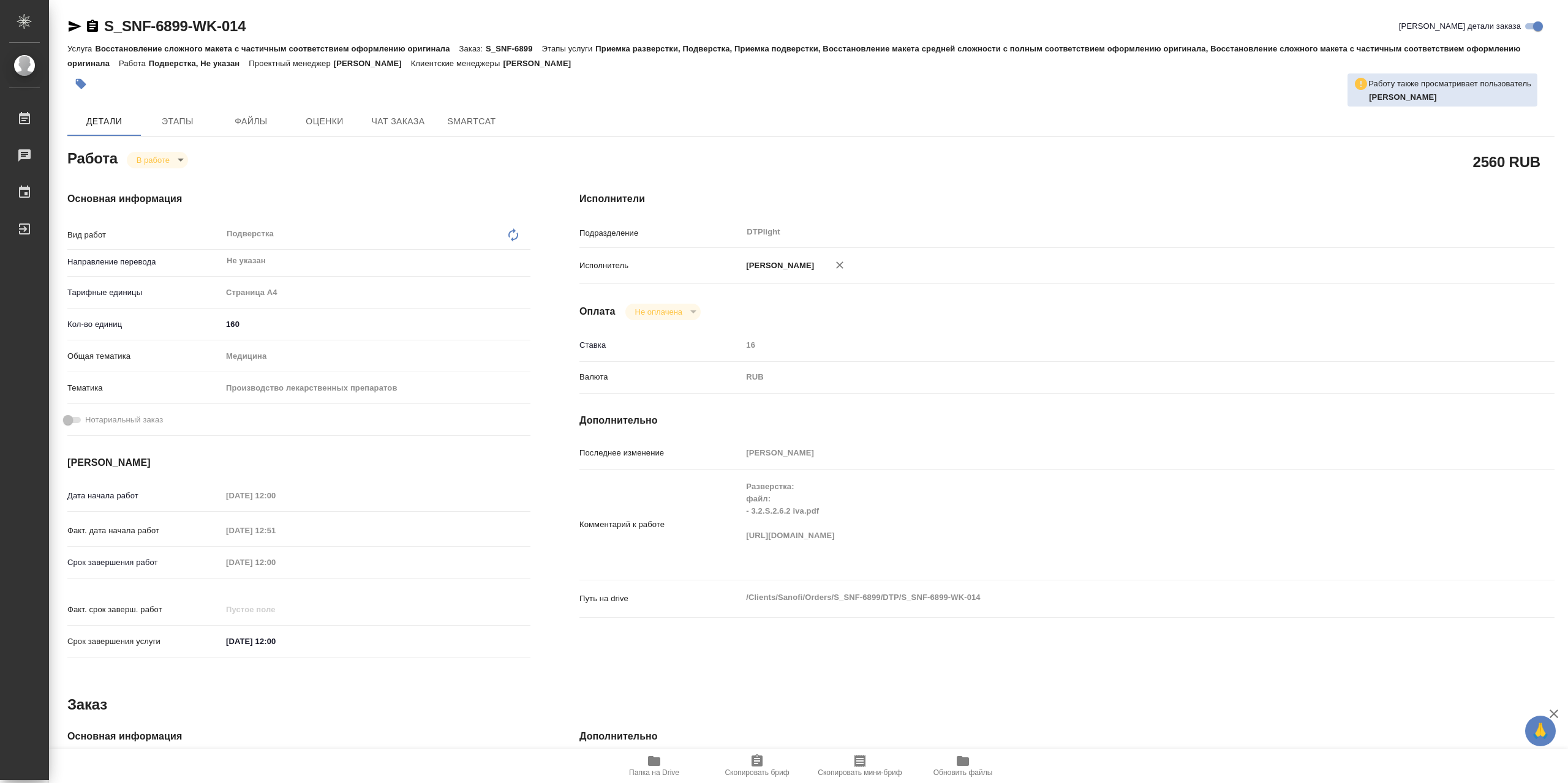
click at [654, 764] on icon "button" at bounding box center [653, 761] width 12 height 10
type textarea "x"
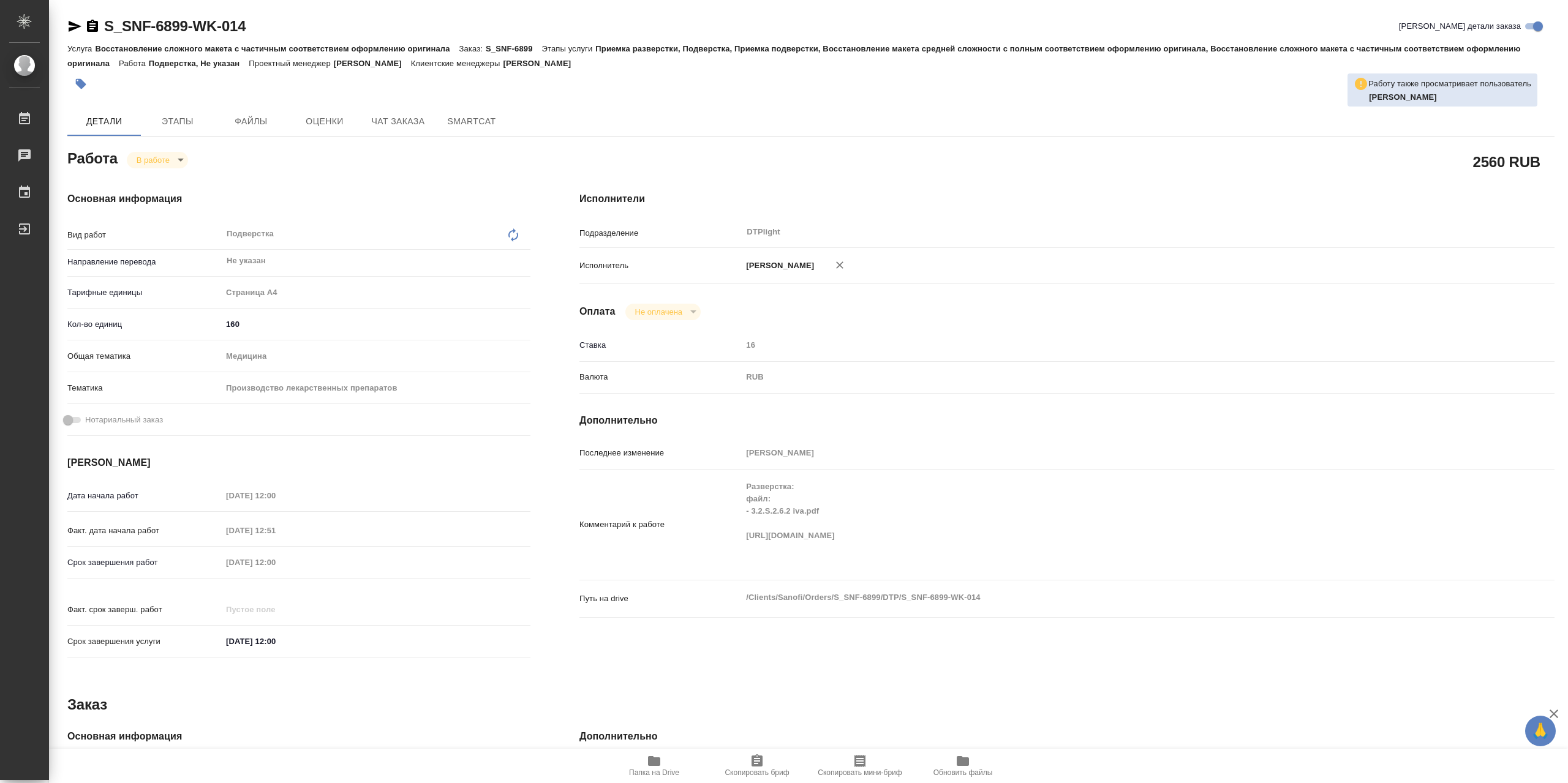
type textarea "x"
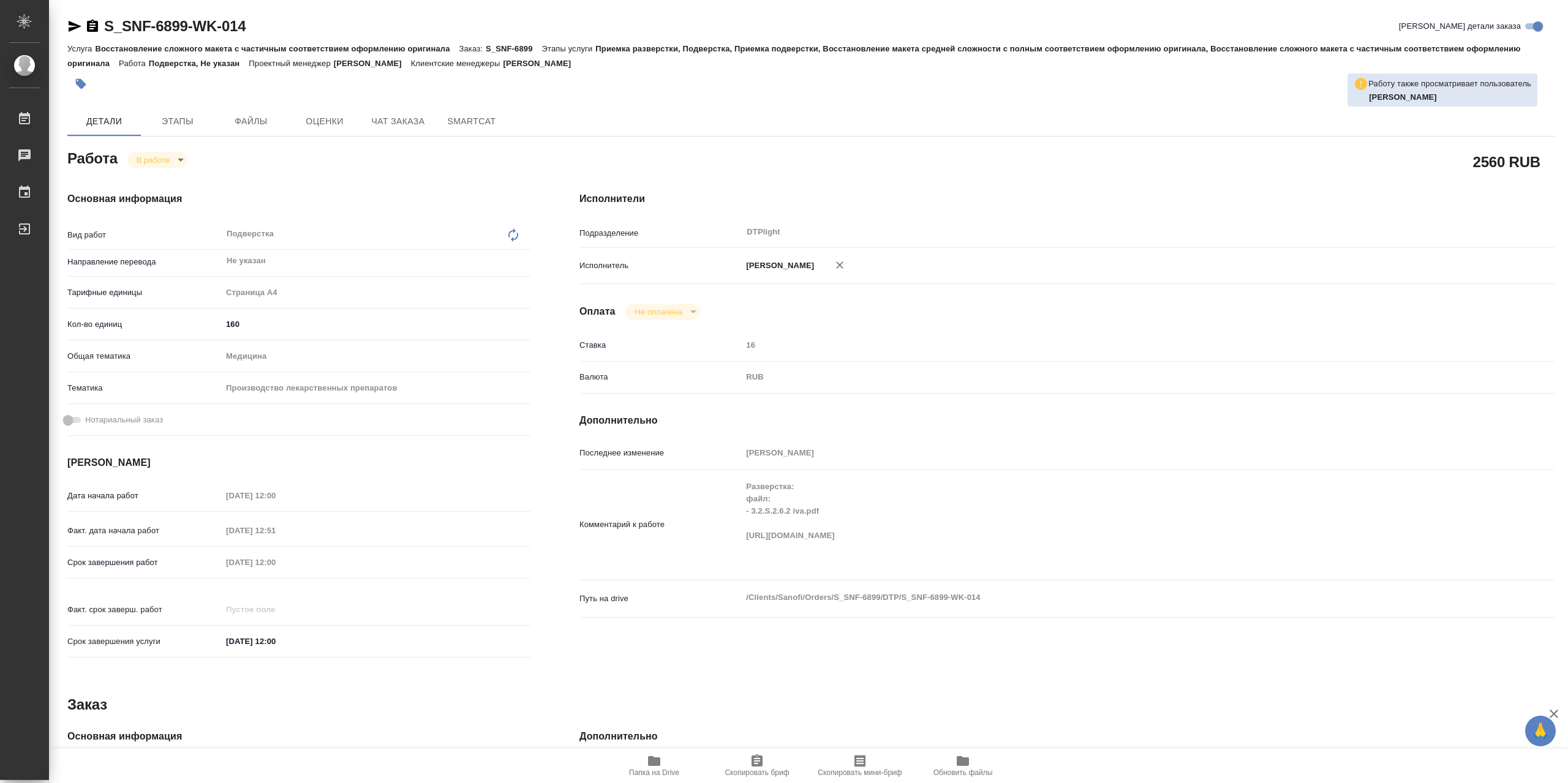
type textarea "x"
drag, startPoint x: 80, startPoint y: 25, endPoint x: 87, endPoint y: 20, distance: 8.6
click at [80, 25] on icon "button" at bounding box center [75, 26] width 13 height 11
click at [654, 761] on icon "button" at bounding box center [653, 761] width 12 height 10
type textarea "x"
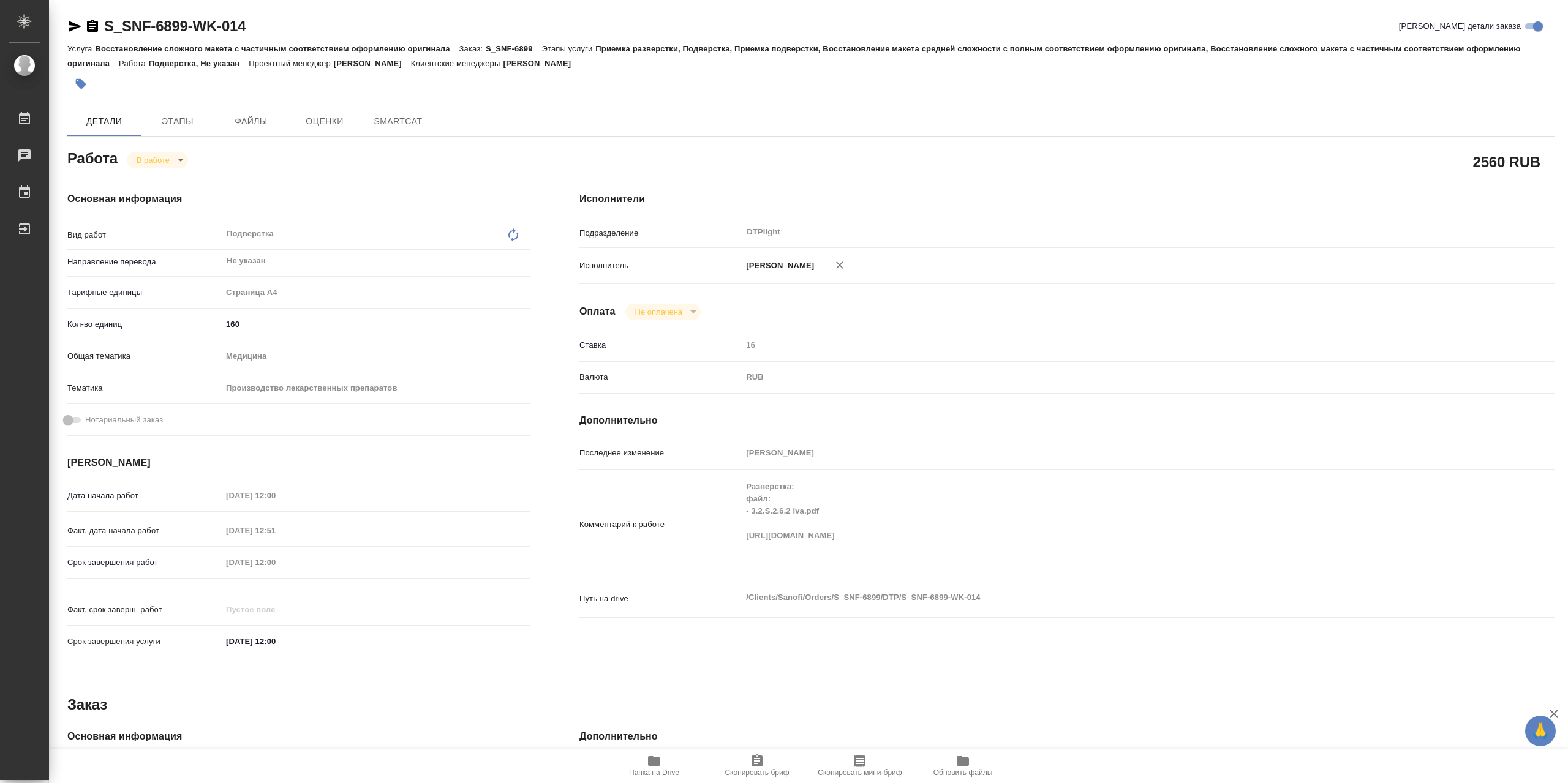
type textarea "x"
click at [660, 757] on icon "button" at bounding box center [653, 761] width 12 height 10
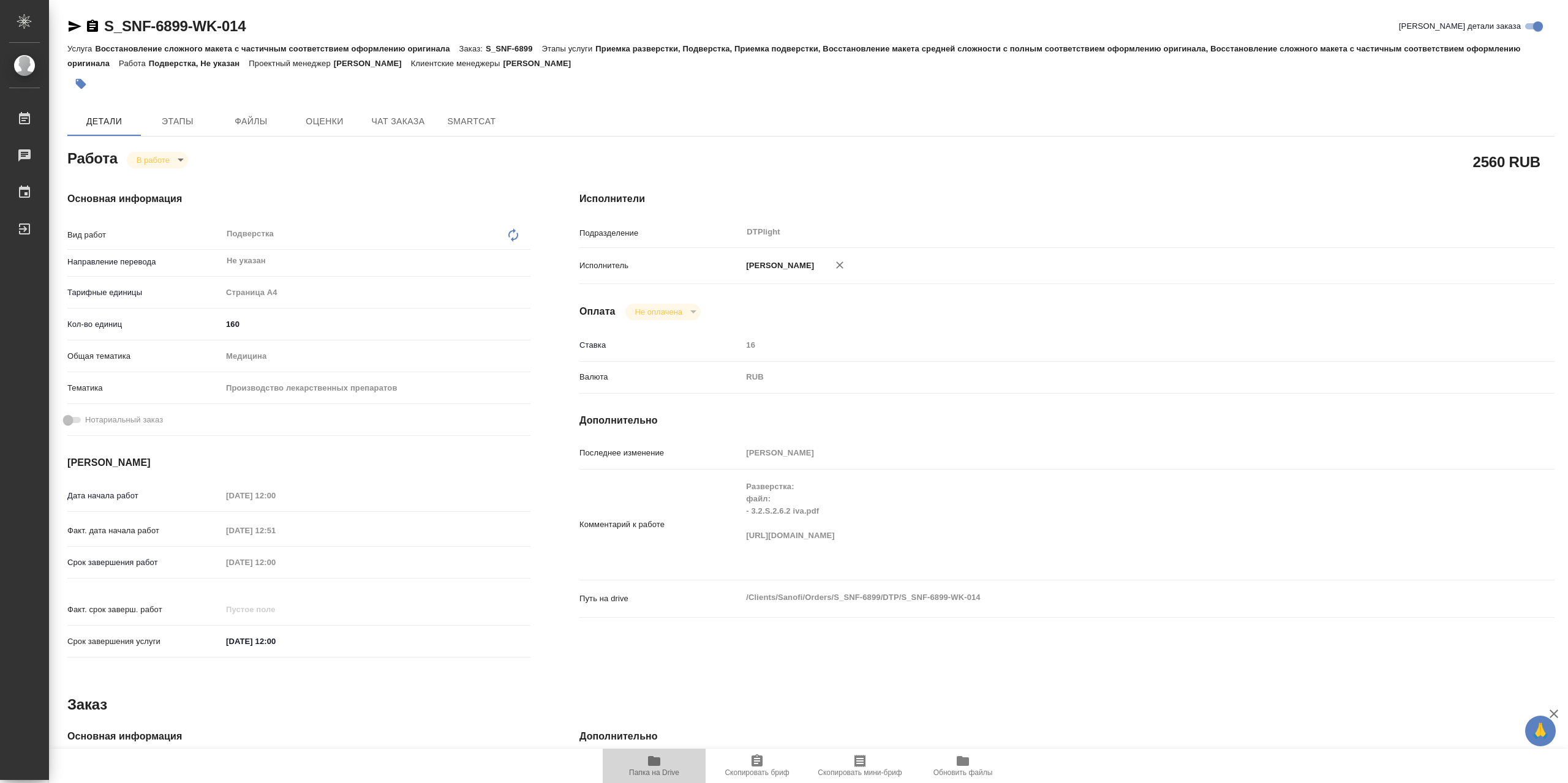
type textarea "x"
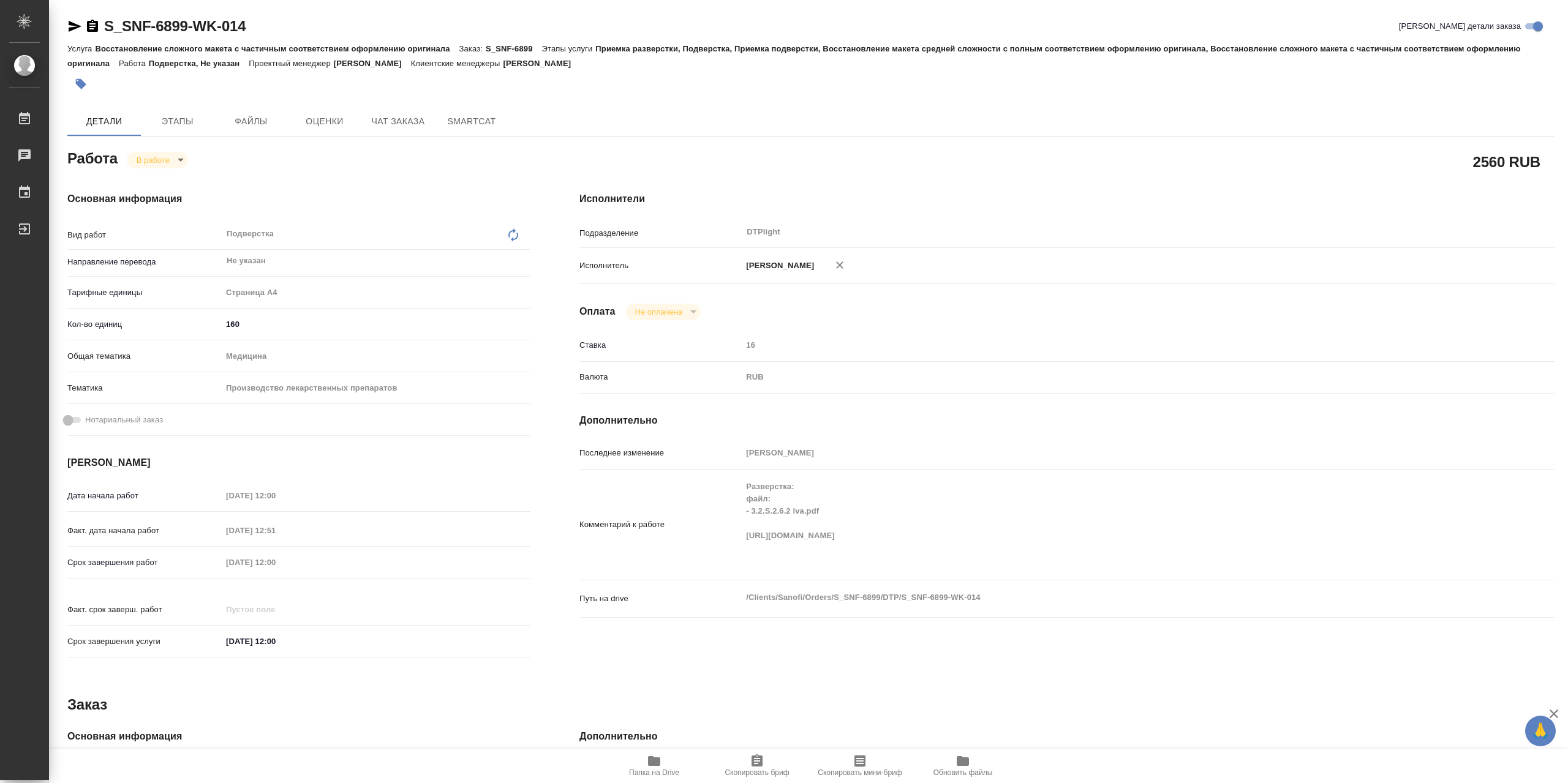
type textarea "x"
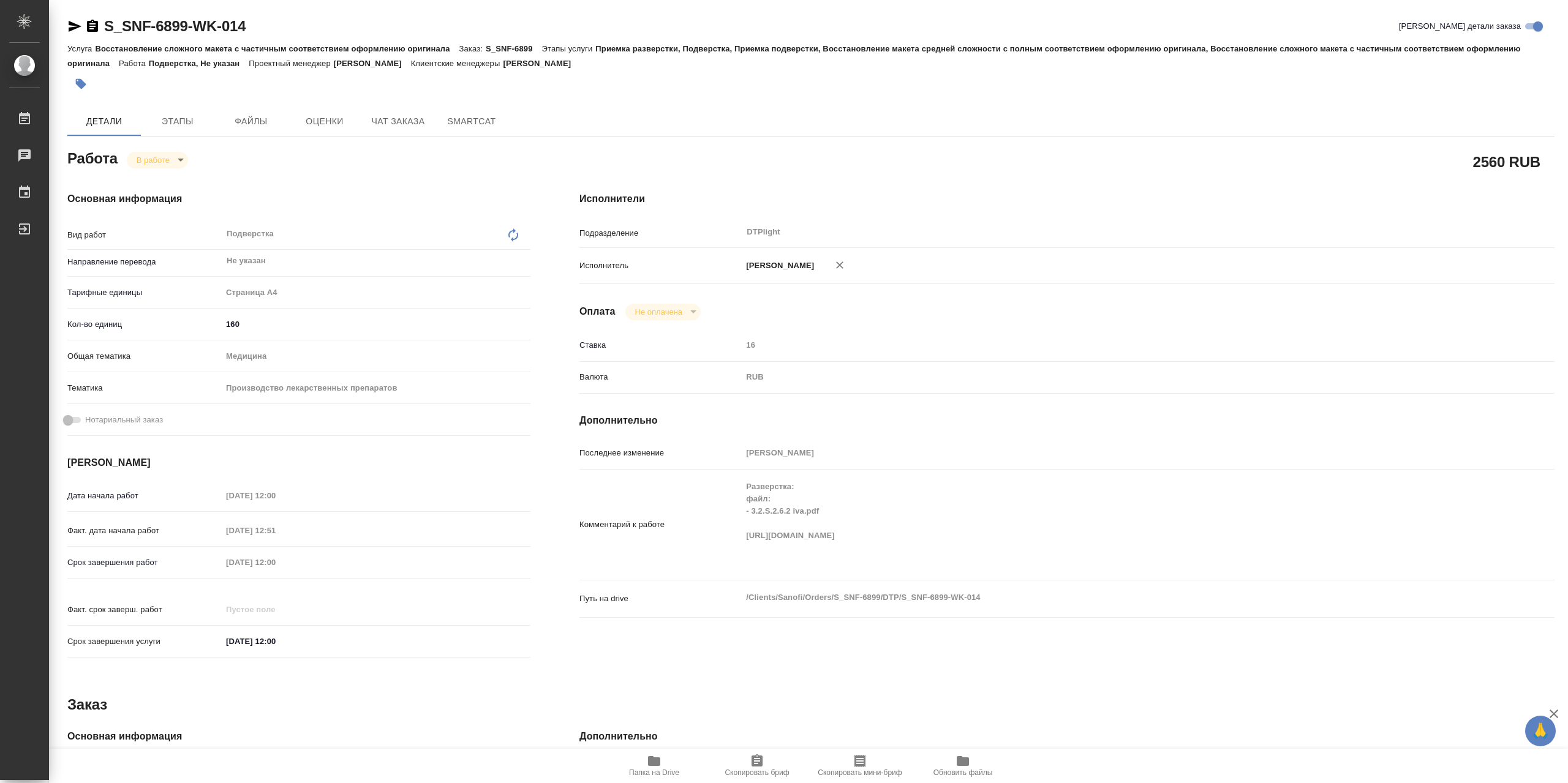
click at [162, 159] on body "🙏 .cls-1 fill:#fff; AWATERA Сархатов [PERSON_NAME] Работы 0 Чаты График Выйти S…" at bounding box center [784, 392] width 1568 height 783
click at [187, 175] on li "Выполнен" at bounding box center [167, 183] width 81 height 20
type textarea "x"
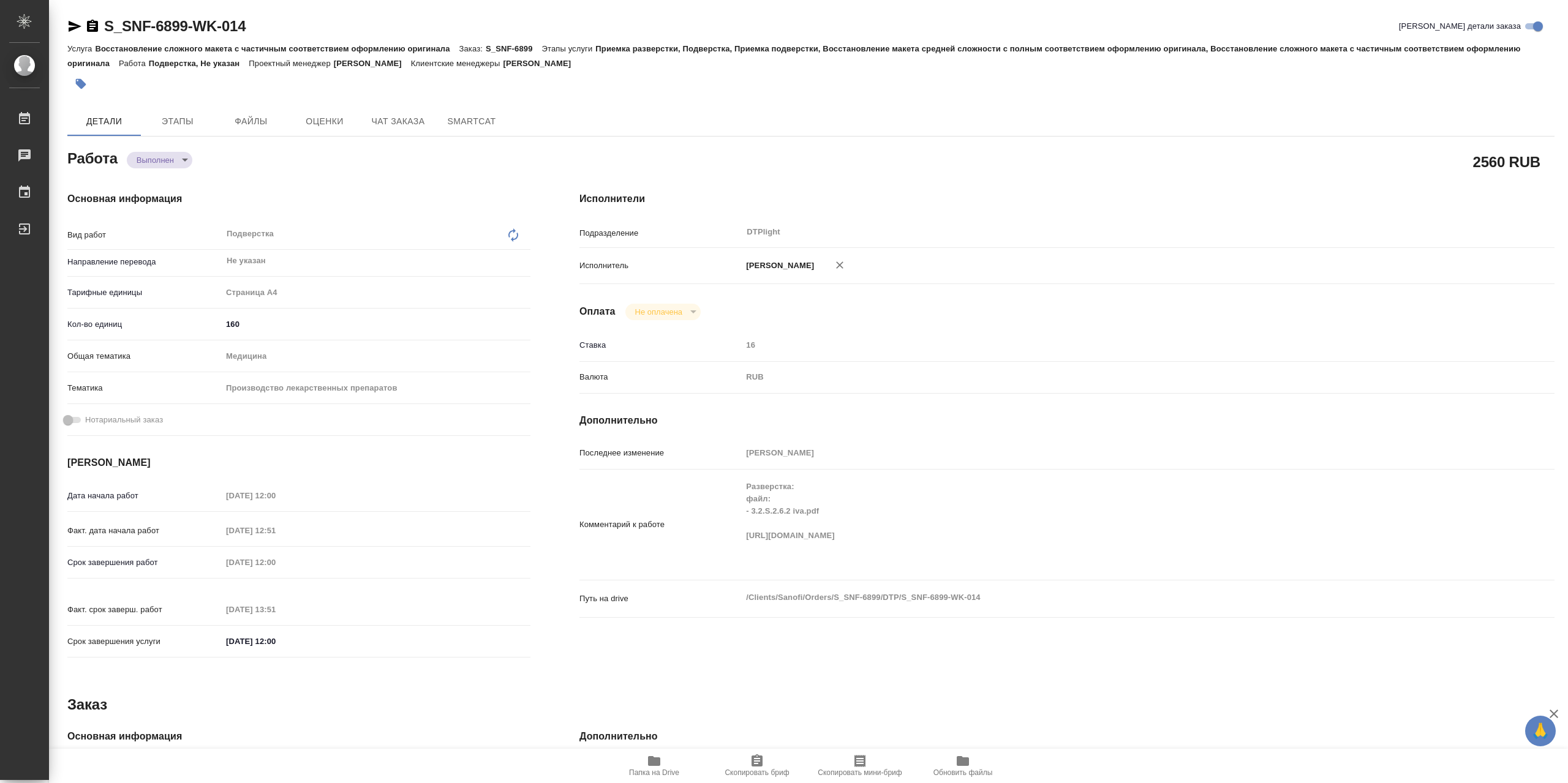
type textarea "x"
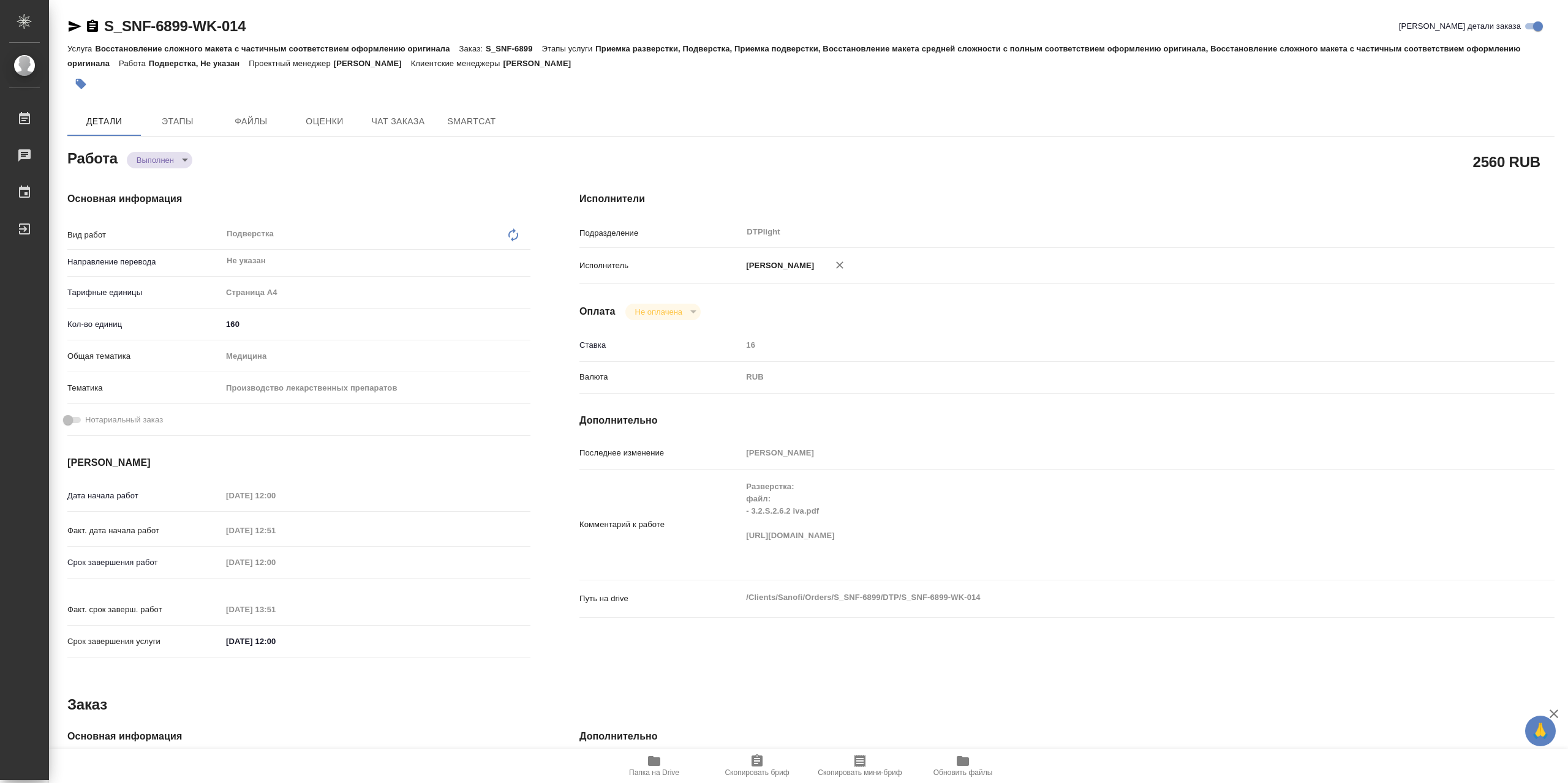
type textarea "x"
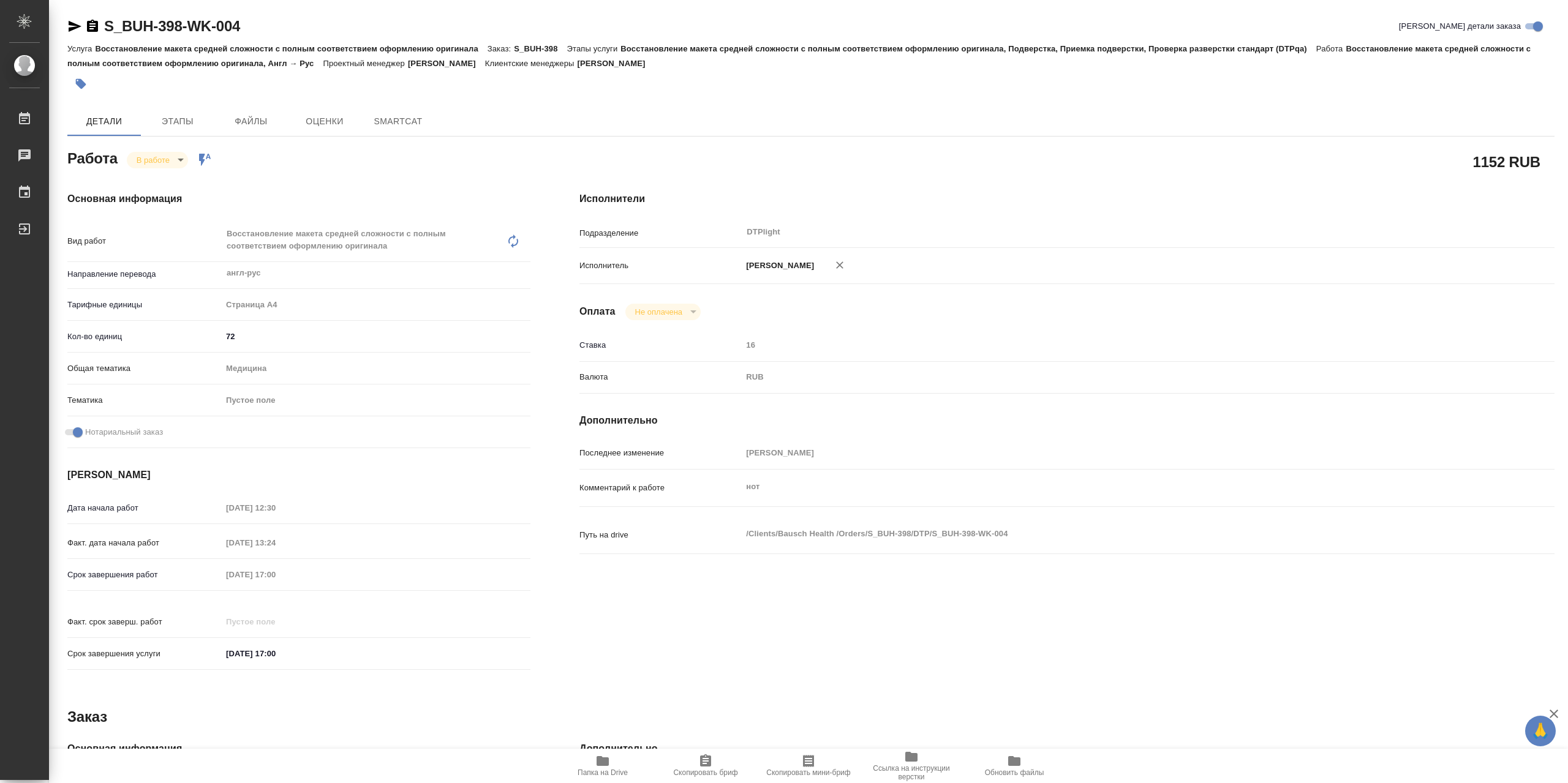
type textarea "x"
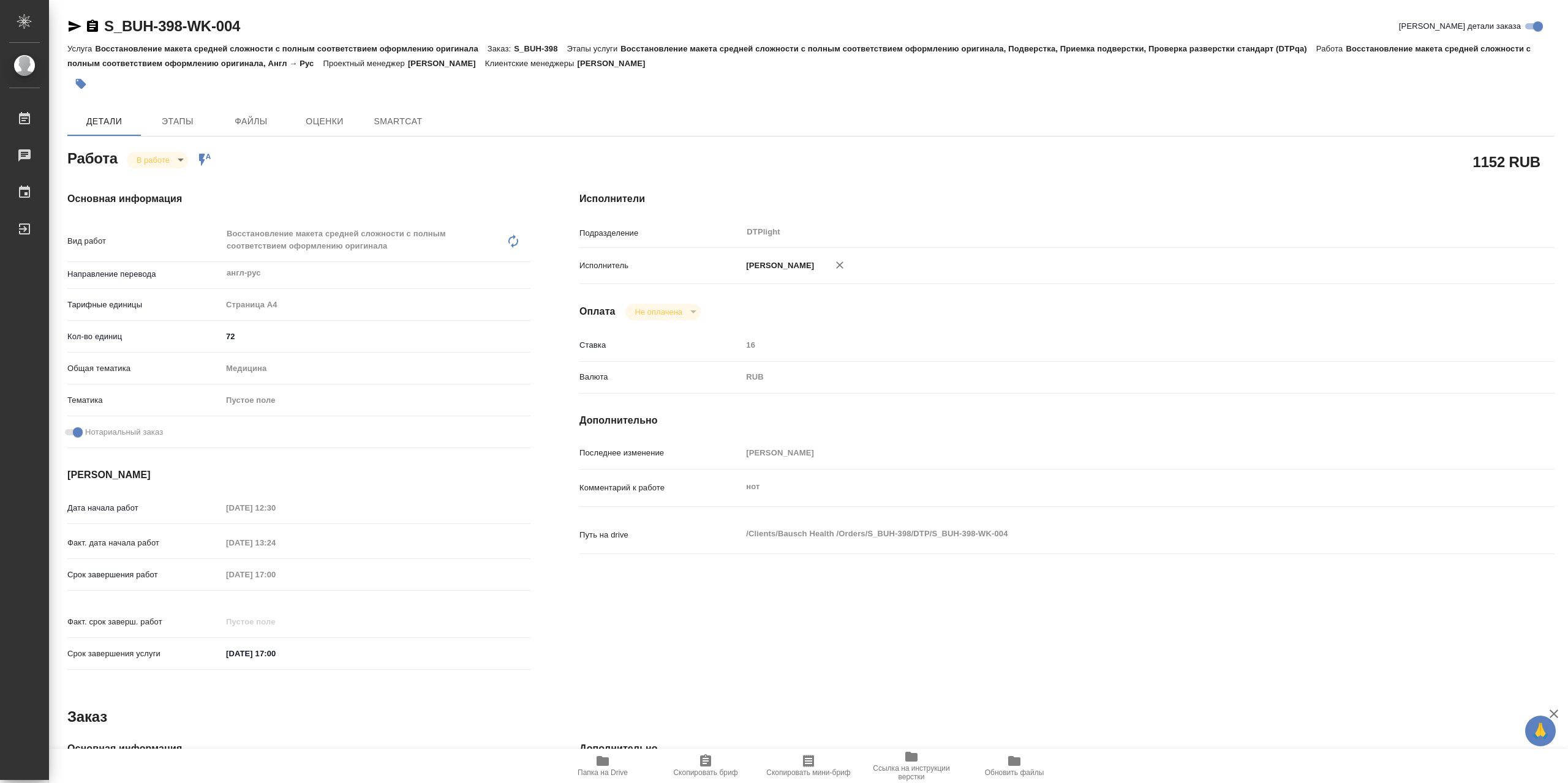
type textarea "x"
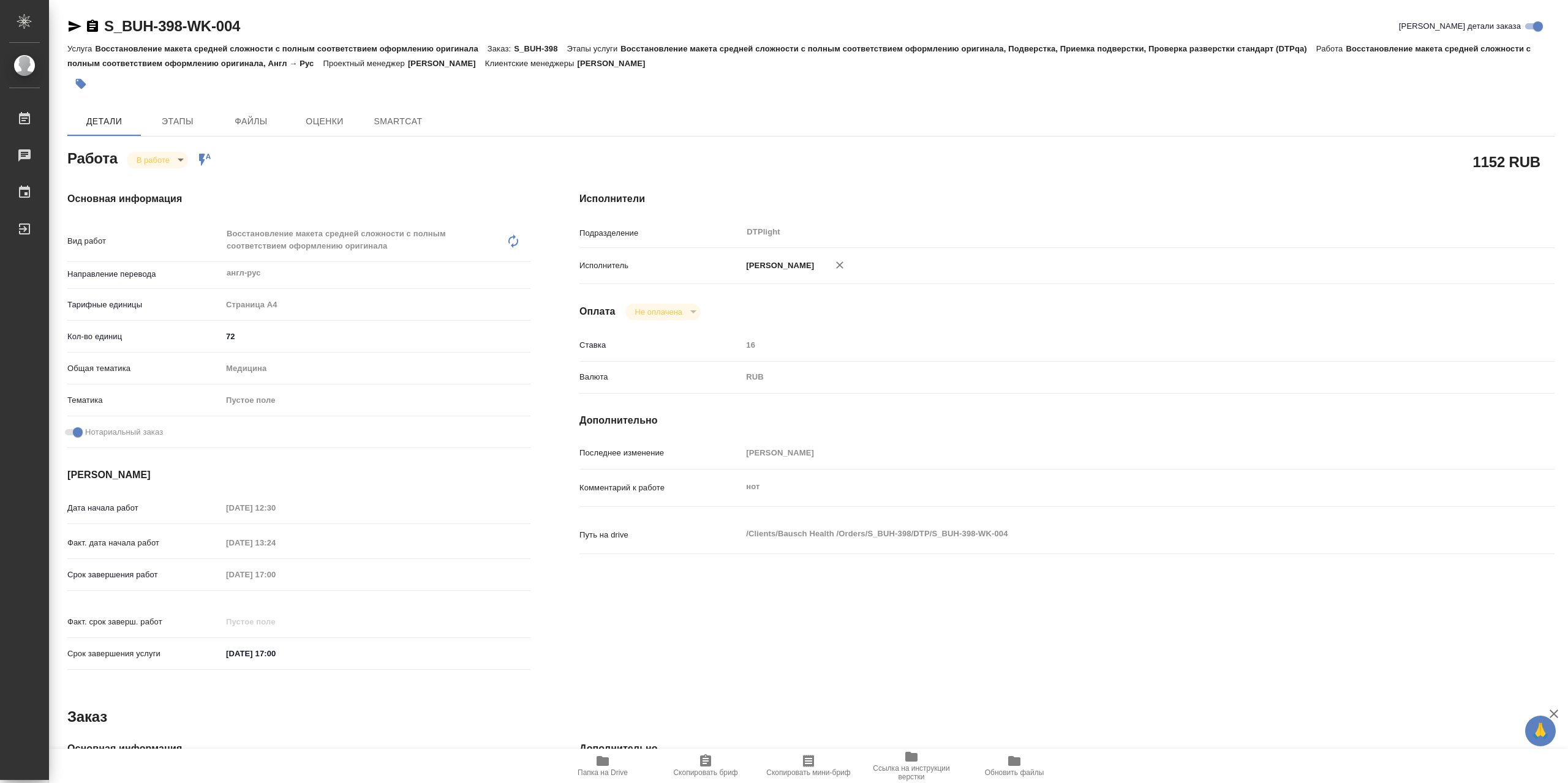
type textarea "x"
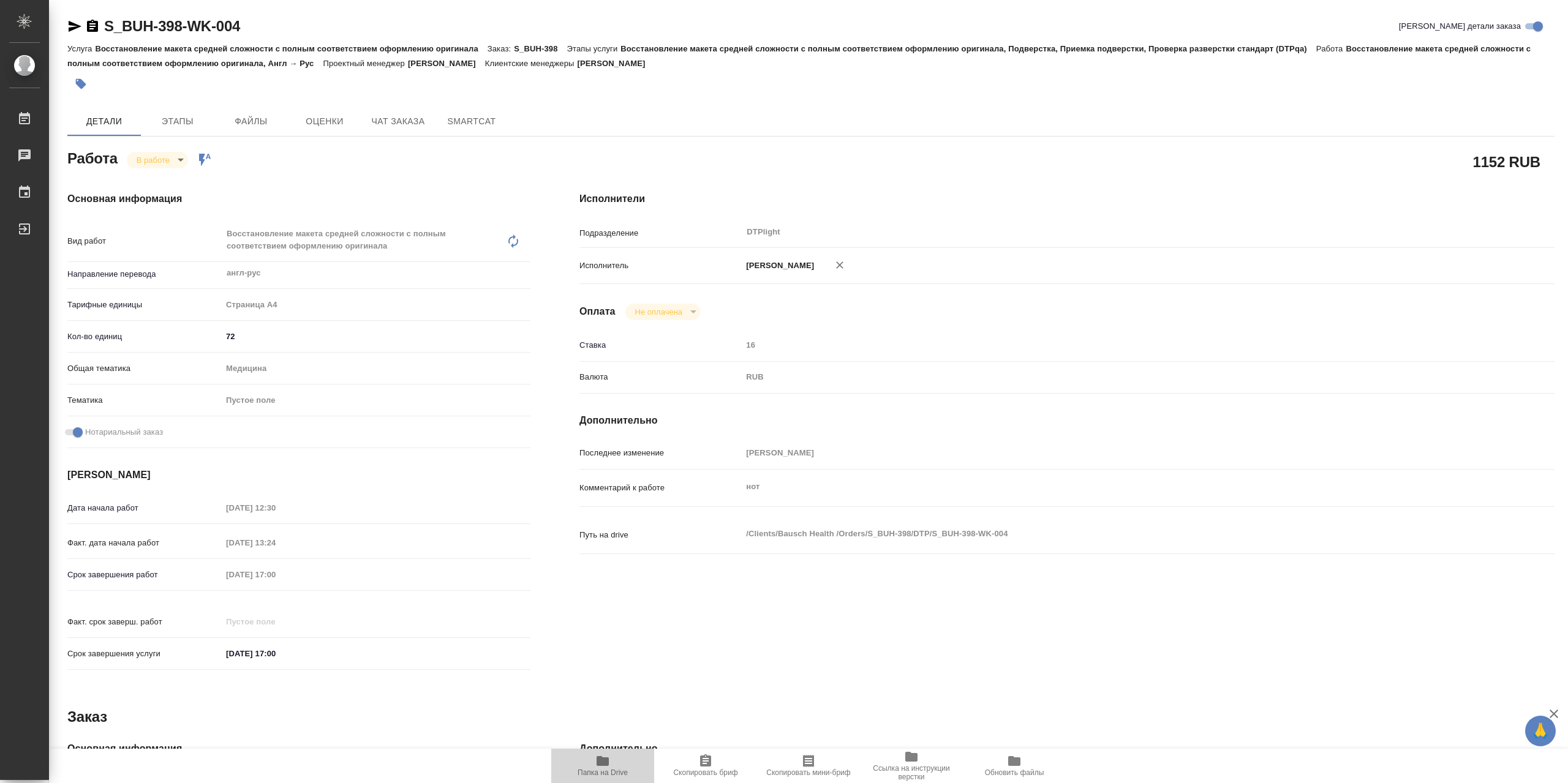
click at [604, 761] on icon "button" at bounding box center [602, 761] width 12 height 10
type textarea "x"
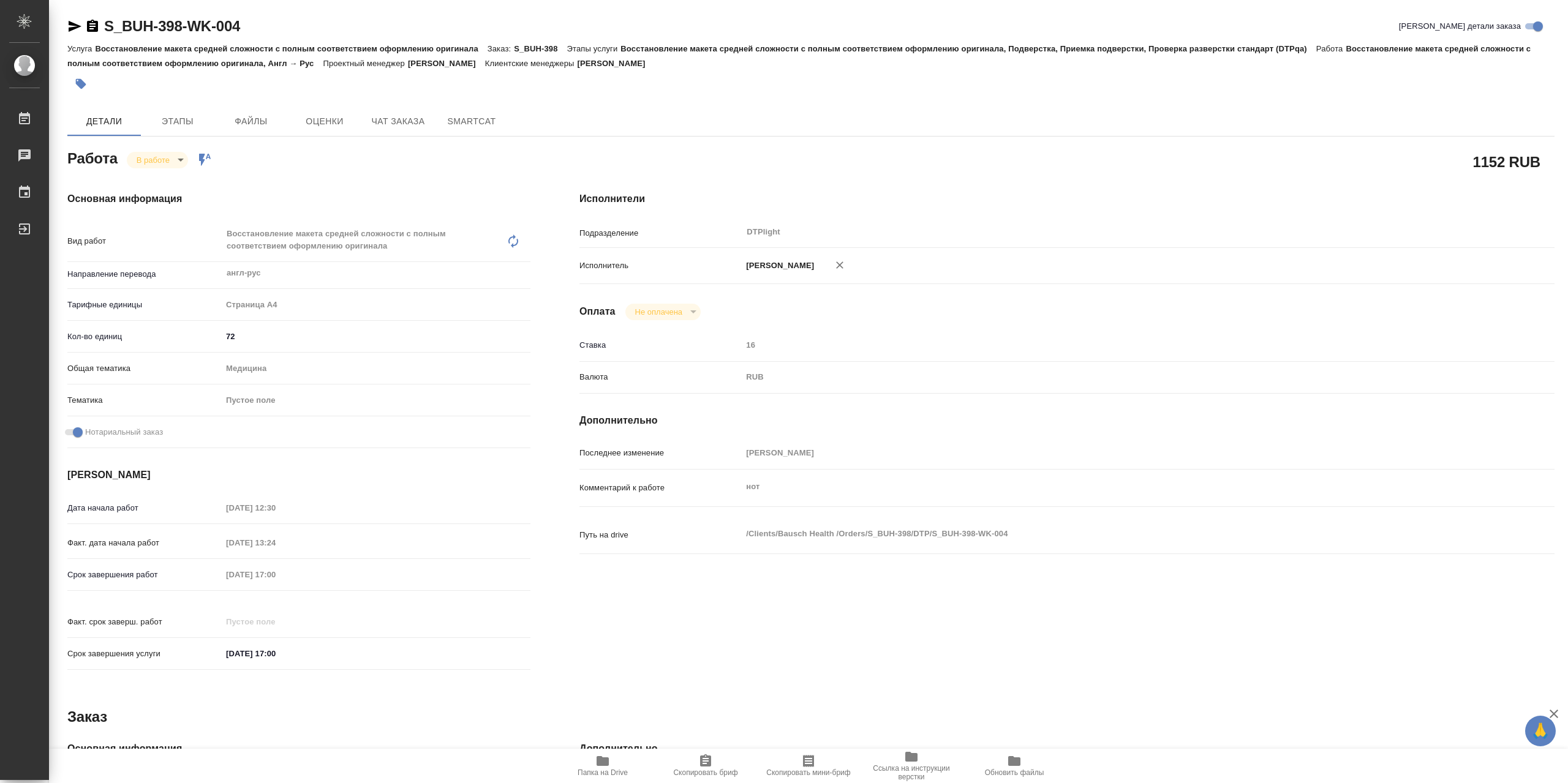
type textarea "x"
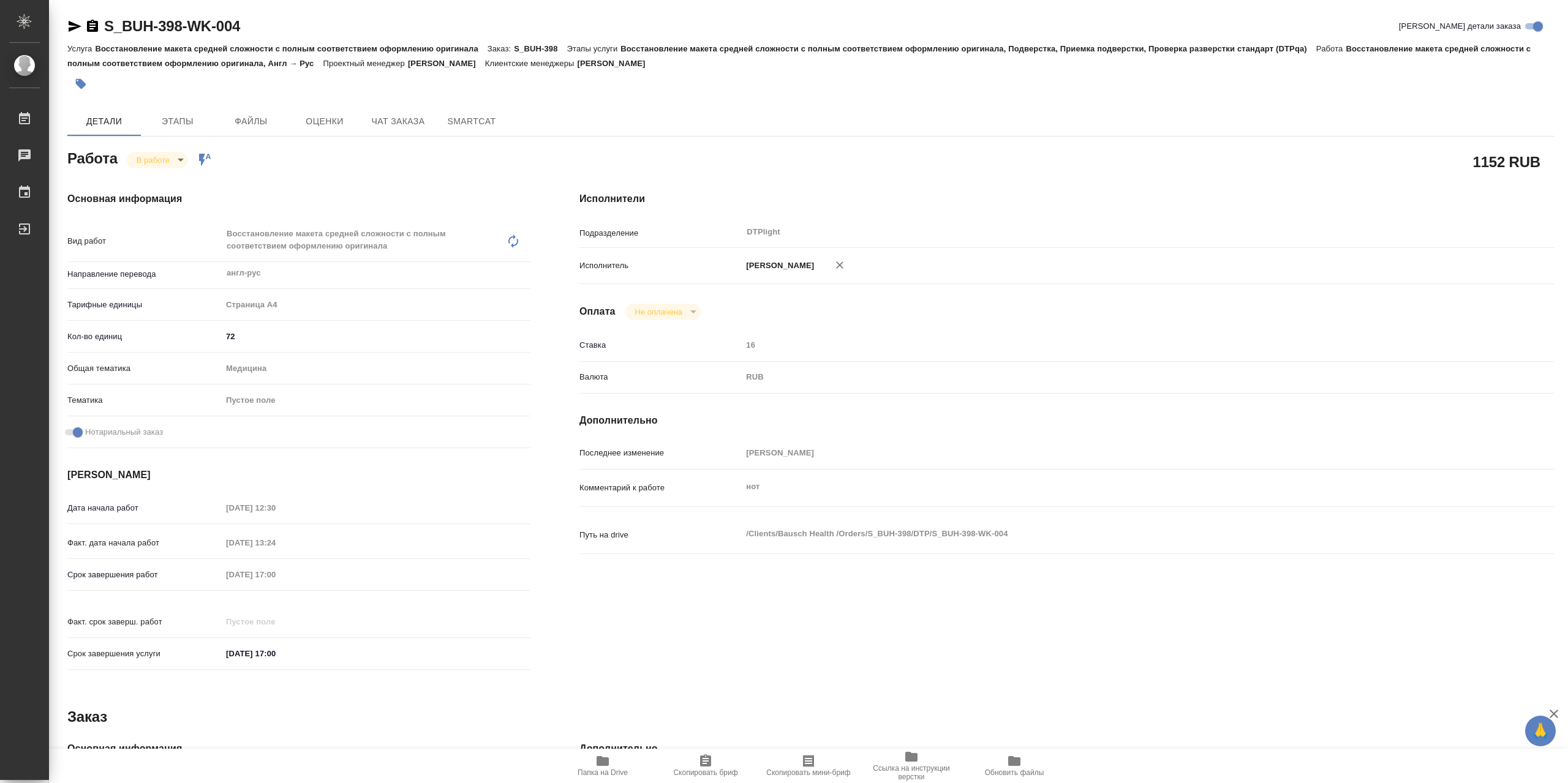
type textarea "x"
click at [81, 28] on icon "button" at bounding box center [75, 27] width 15 height 15
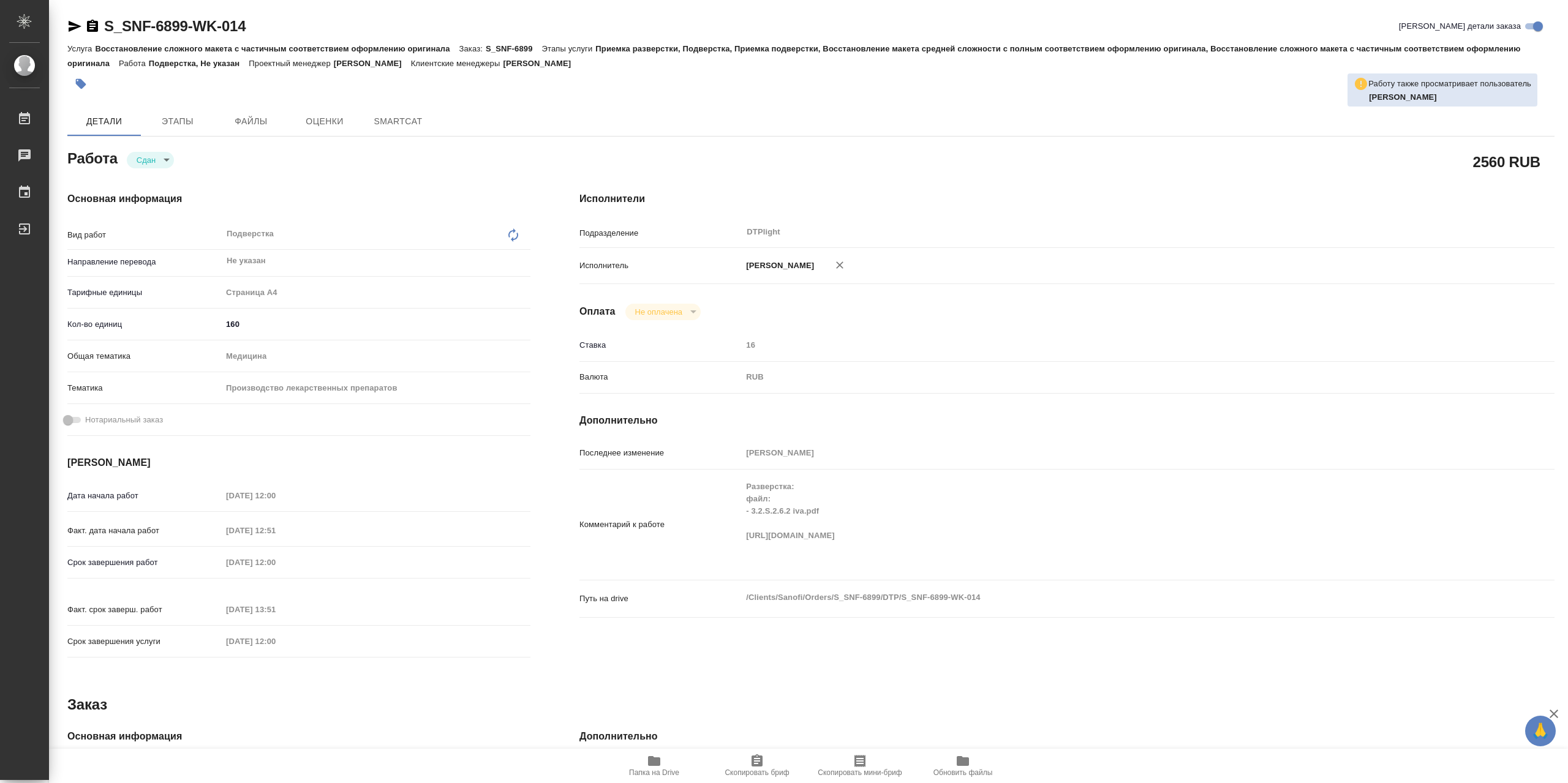
type textarea "x"
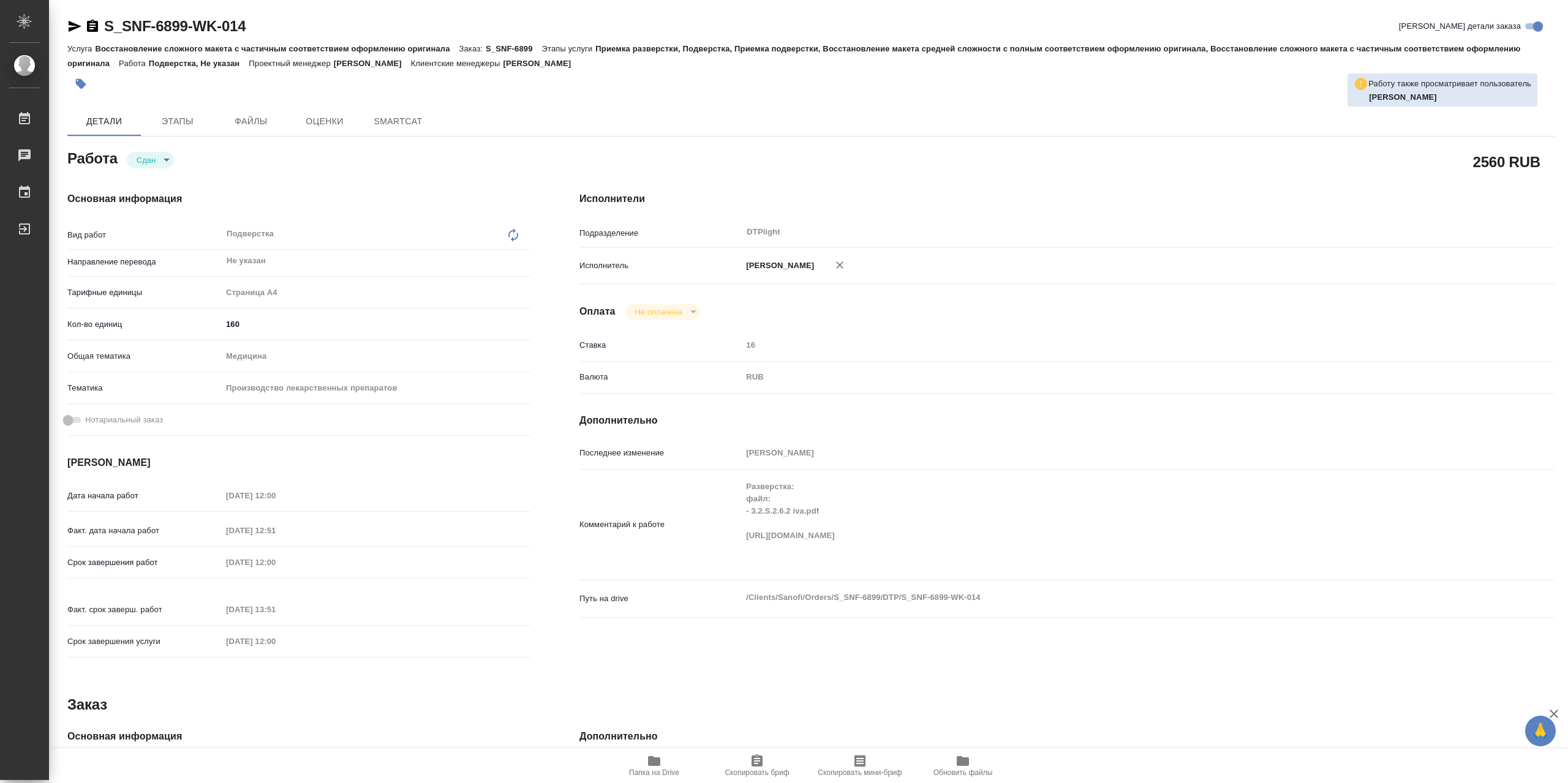
type textarea "x"
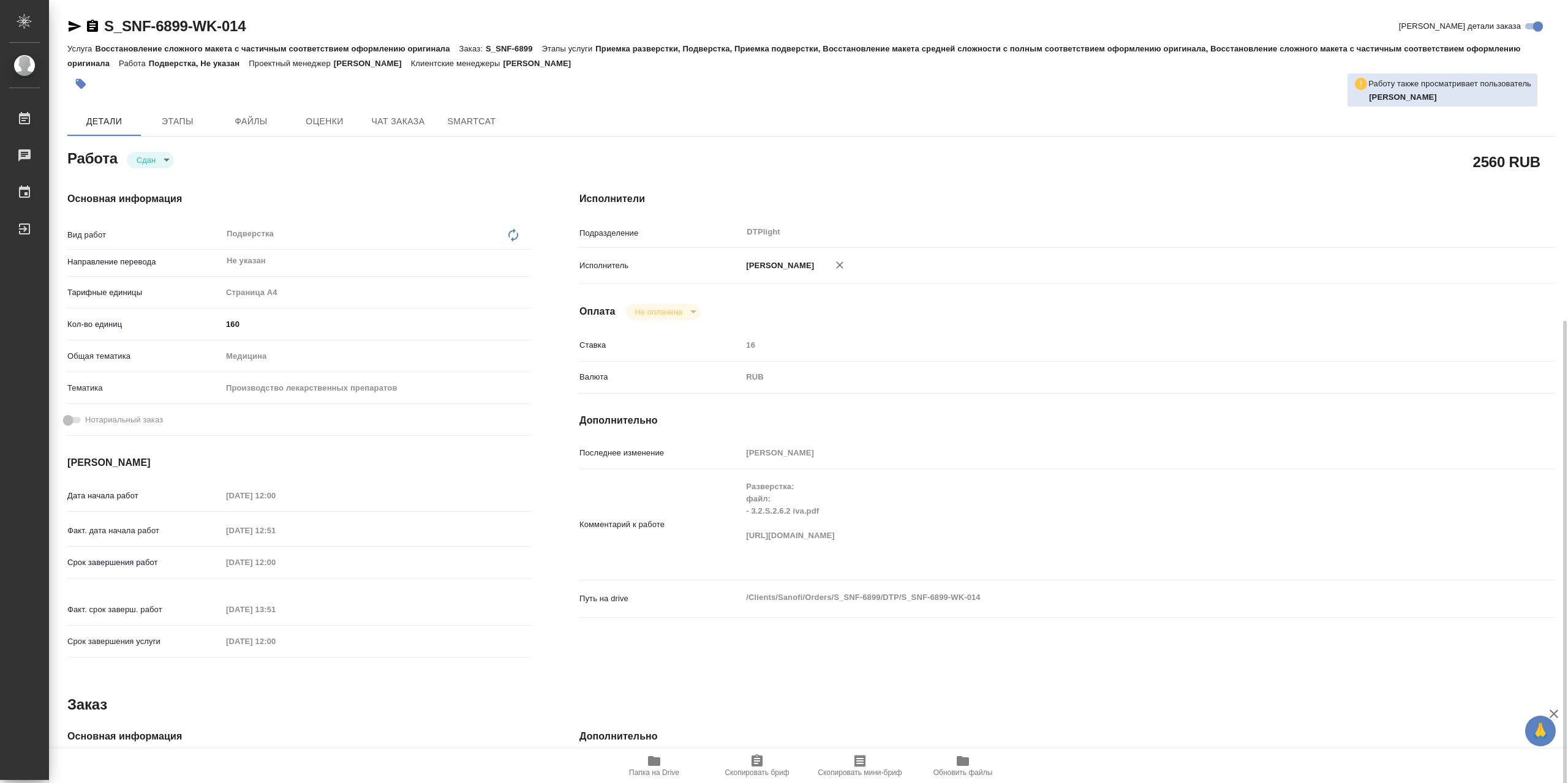
scroll to position [265, 0]
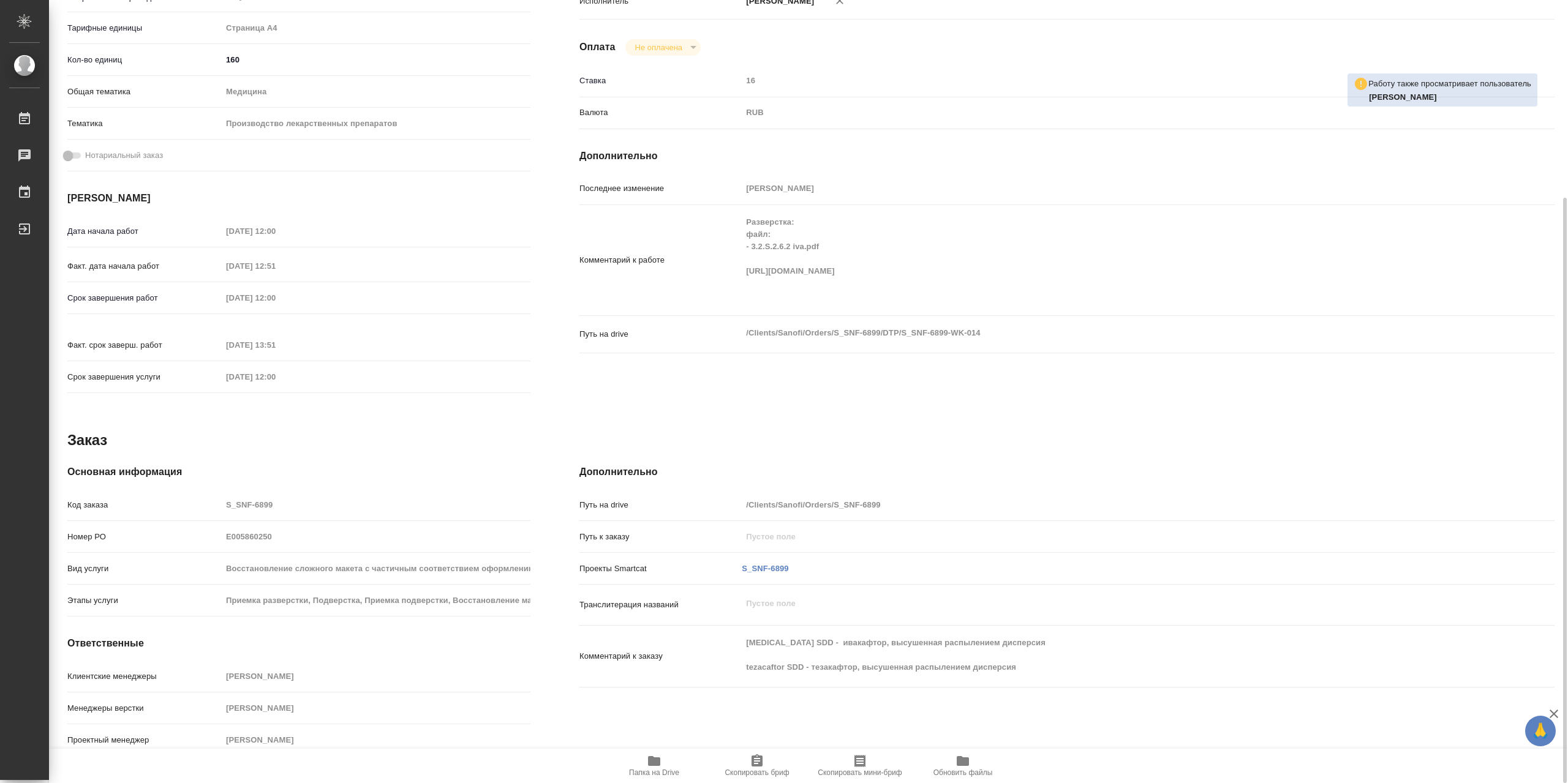
type textarea "x"
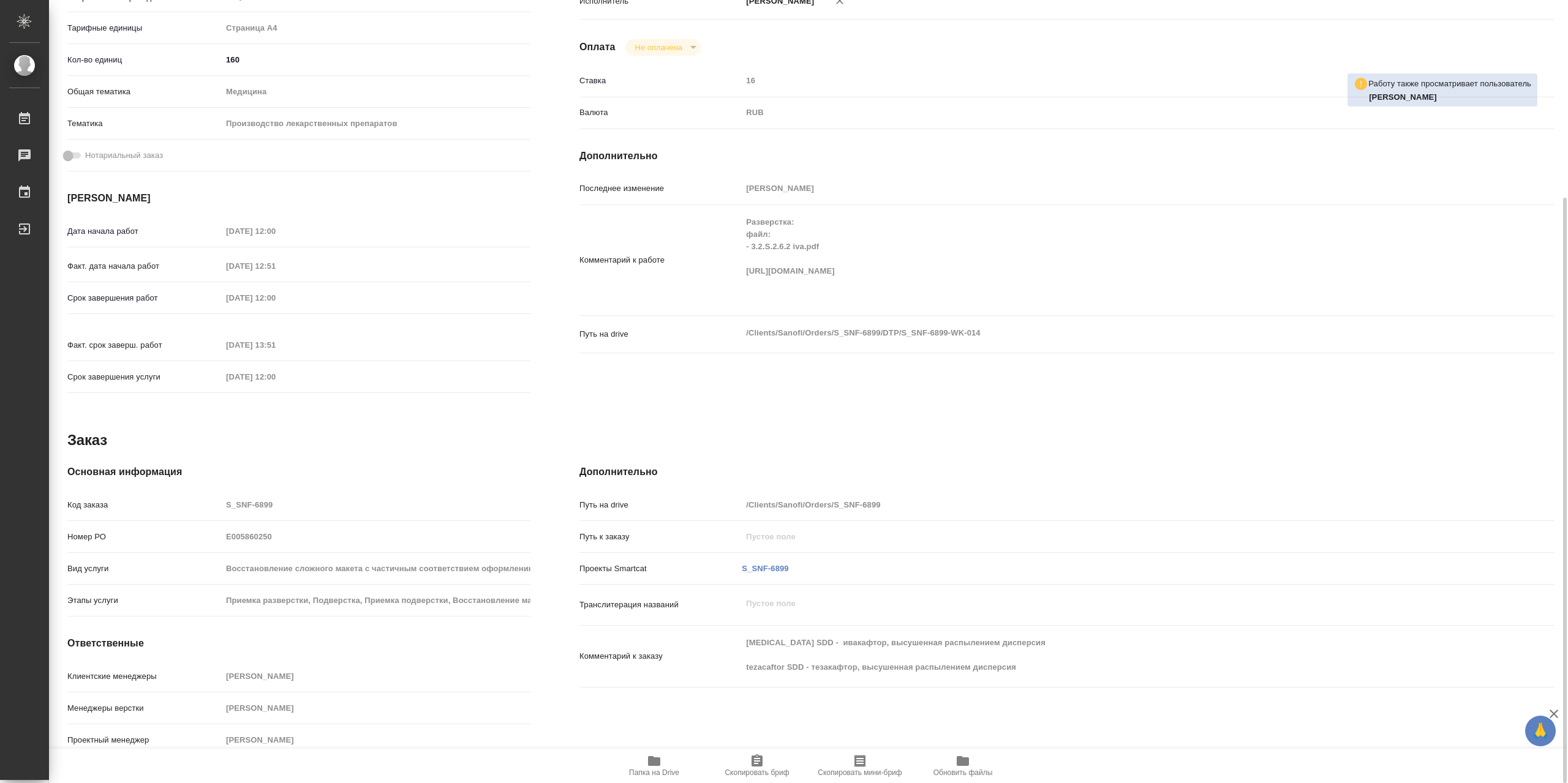
type textarea "x"
